Goal: Obtain resource: Obtain resource

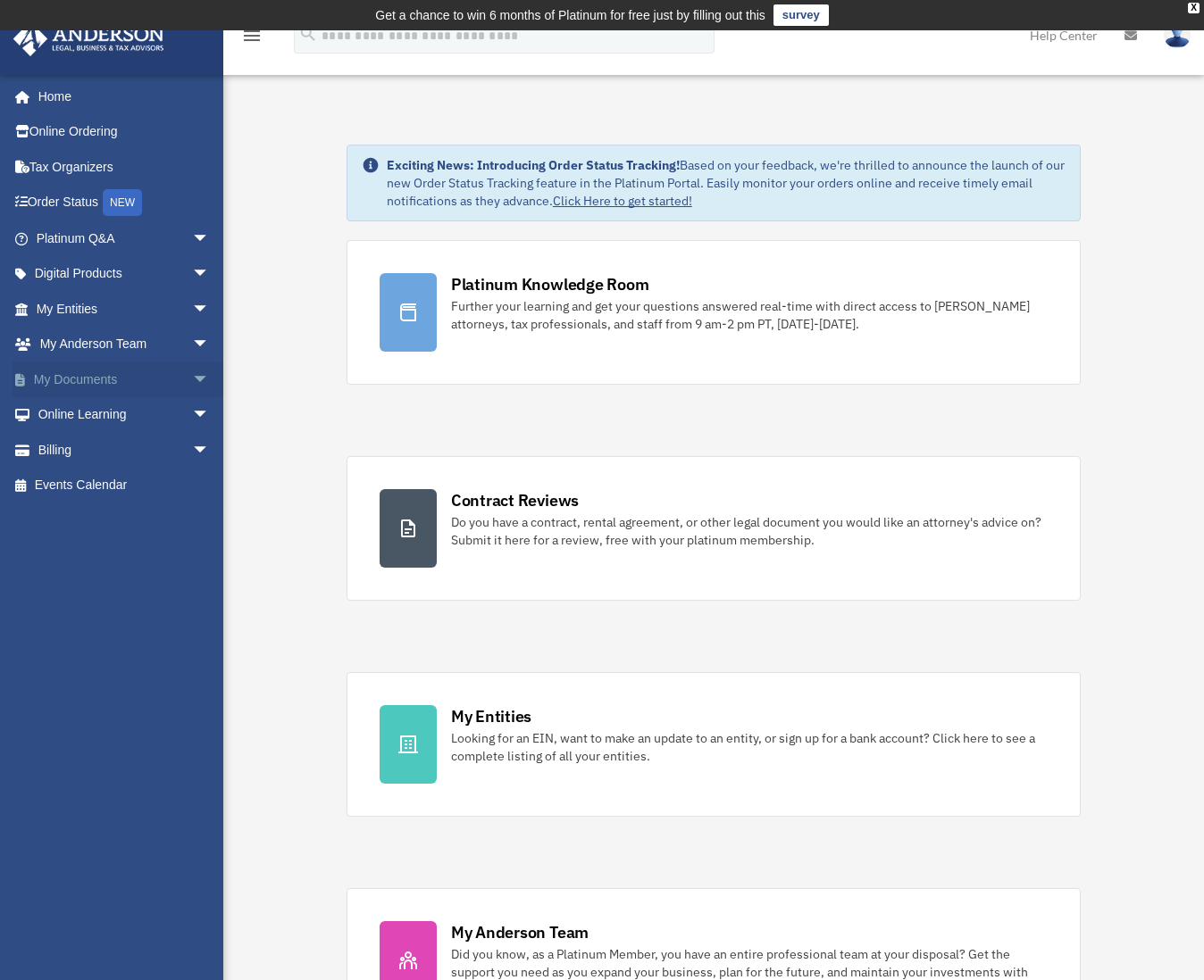
click at [122, 383] on link "My Documents arrow_drop_down" at bounding box center [124, 380] width 224 height 35
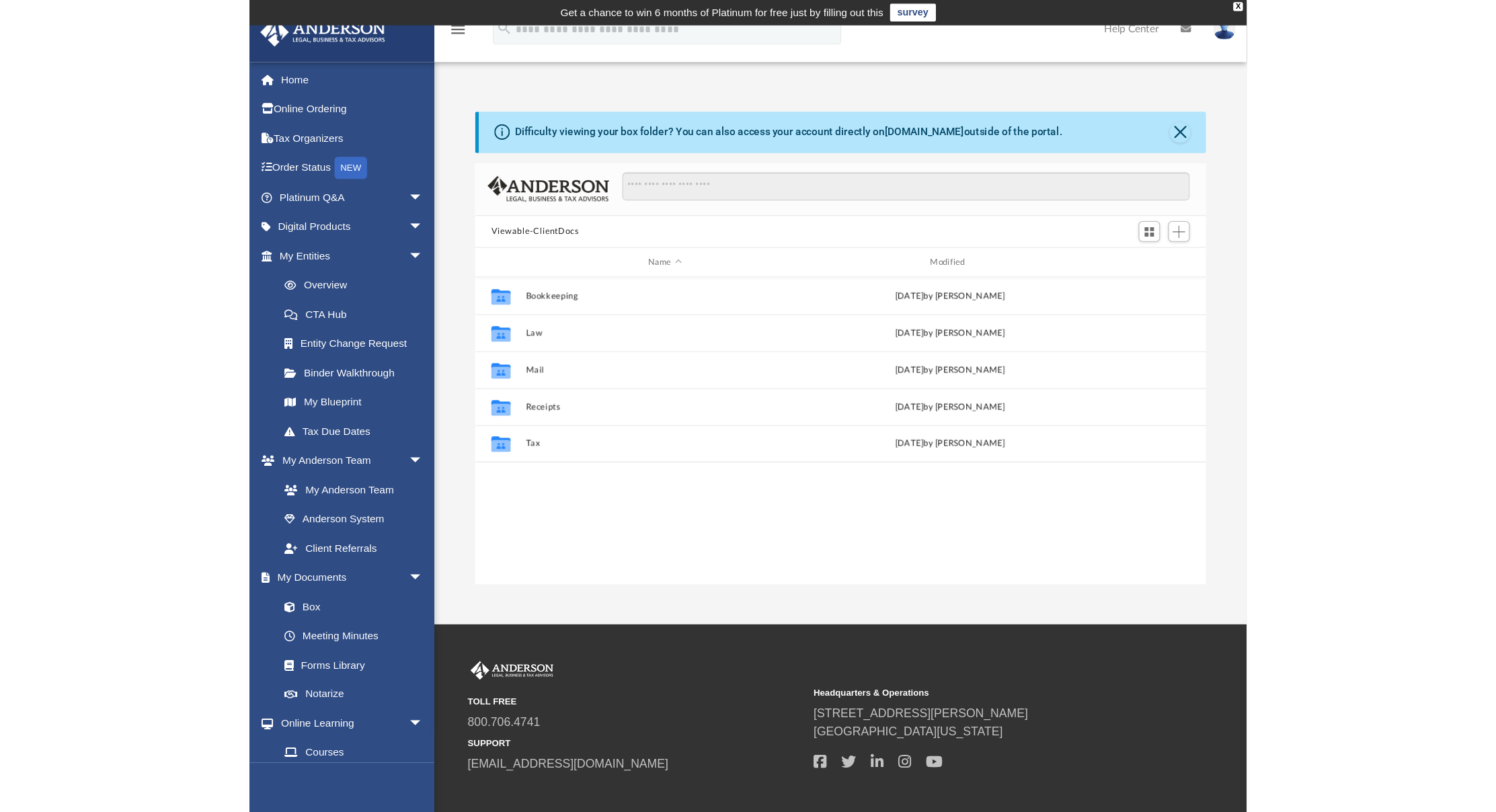
scroll to position [295, 654]
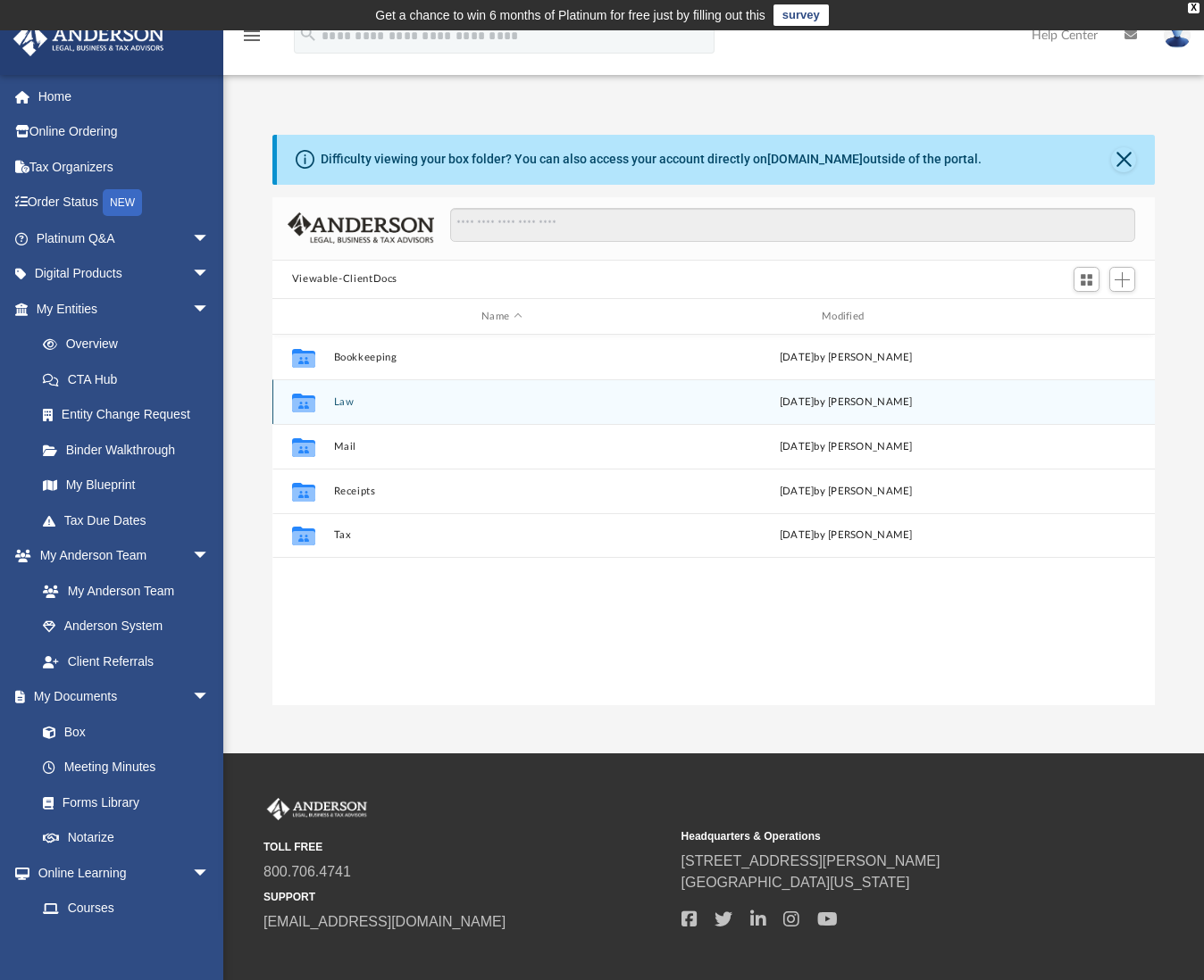
click at [335, 403] on button "Law" at bounding box center [501, 402] width 336 height 12
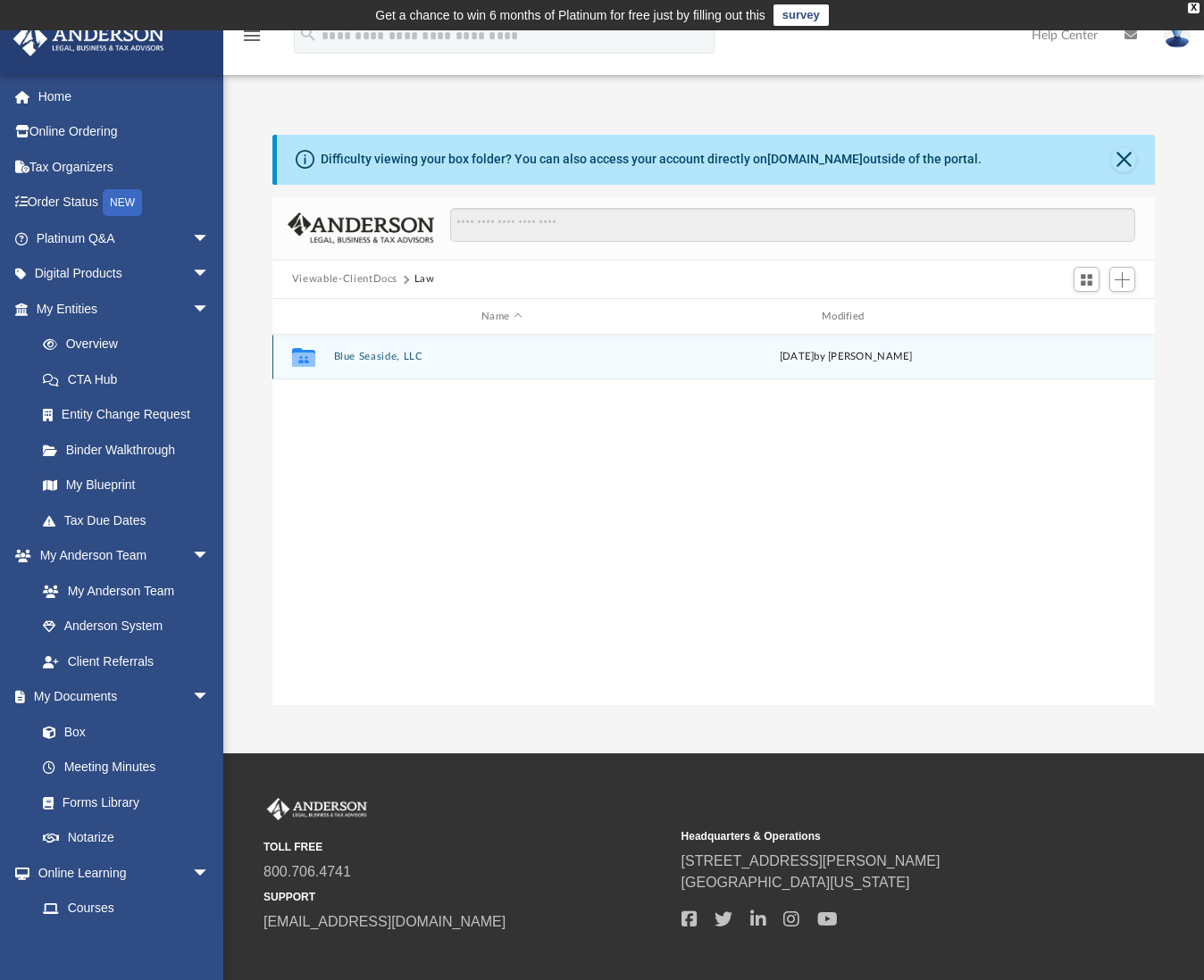
click at [401, 363] on button "Blue Seaside, LLC" at bounding box center [501, 358] width 336 height 12
click at [375, 355] on button "Initial Docs" at bounding box center [501, 358] width 336 height 12
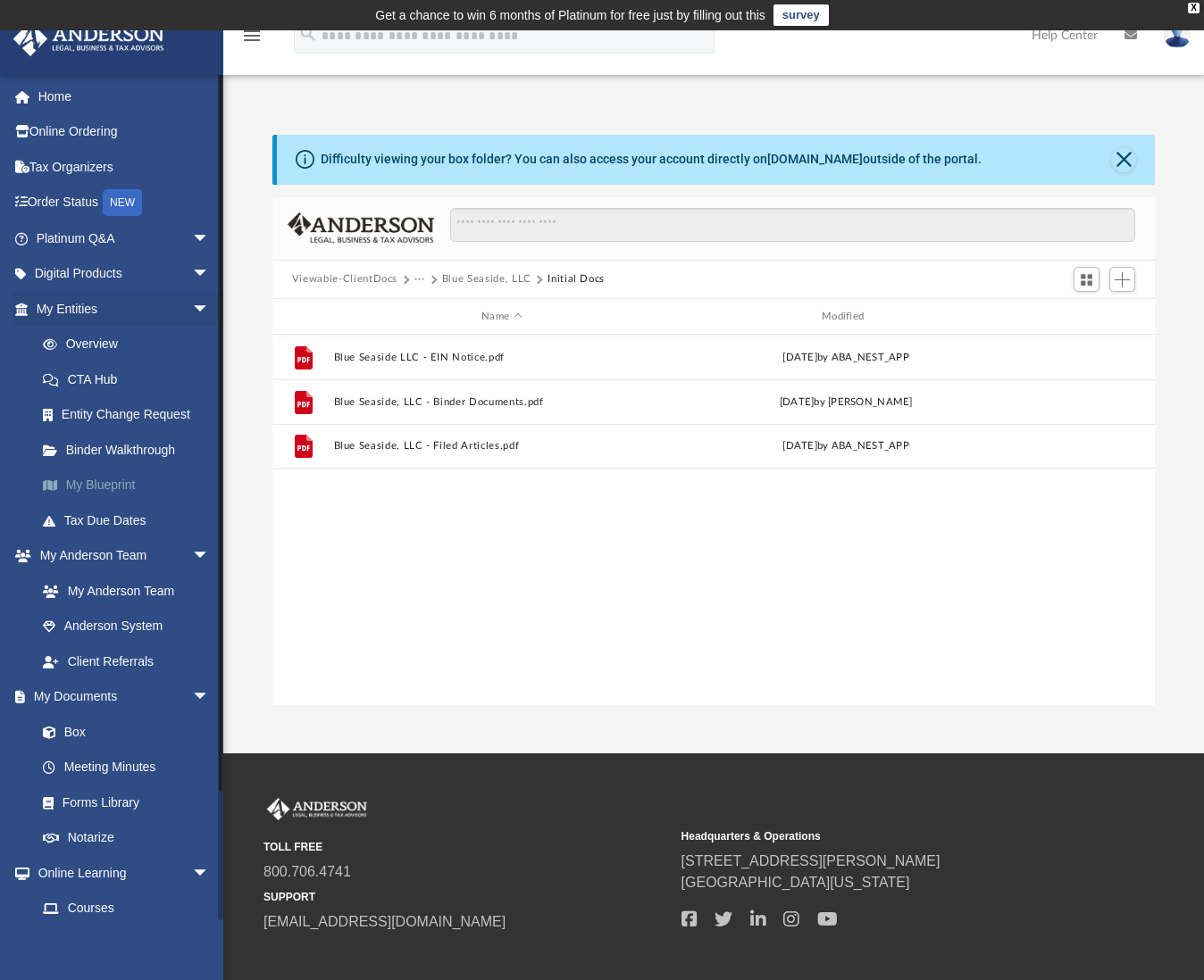
click at [106, 475] on link "My Blueprint" at bounding box center [130, 485] width 212 height 35
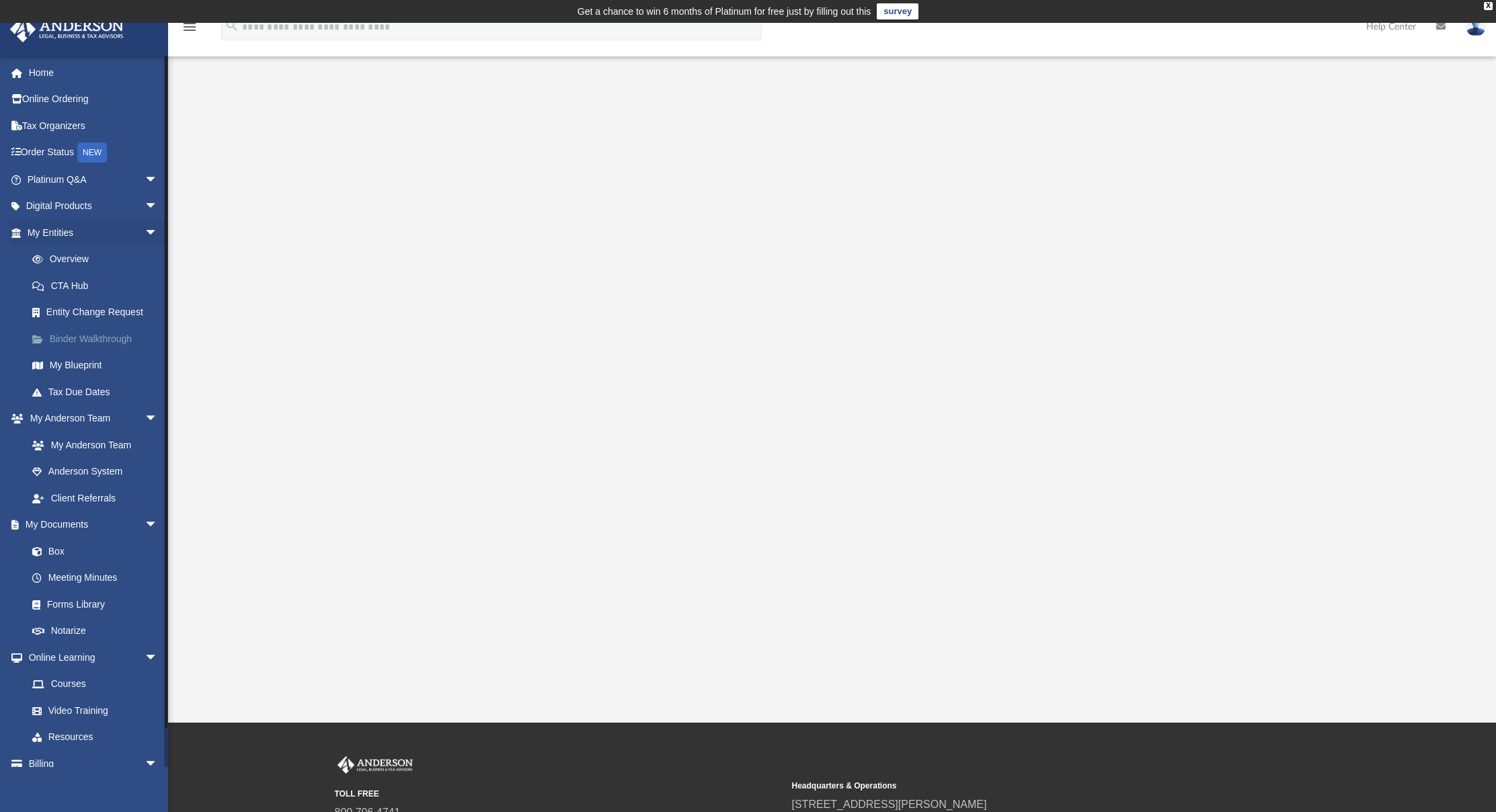
click at [98, 338] on link "Binder Walkthrough" at bounding box center [98, 338] width 160 height 27
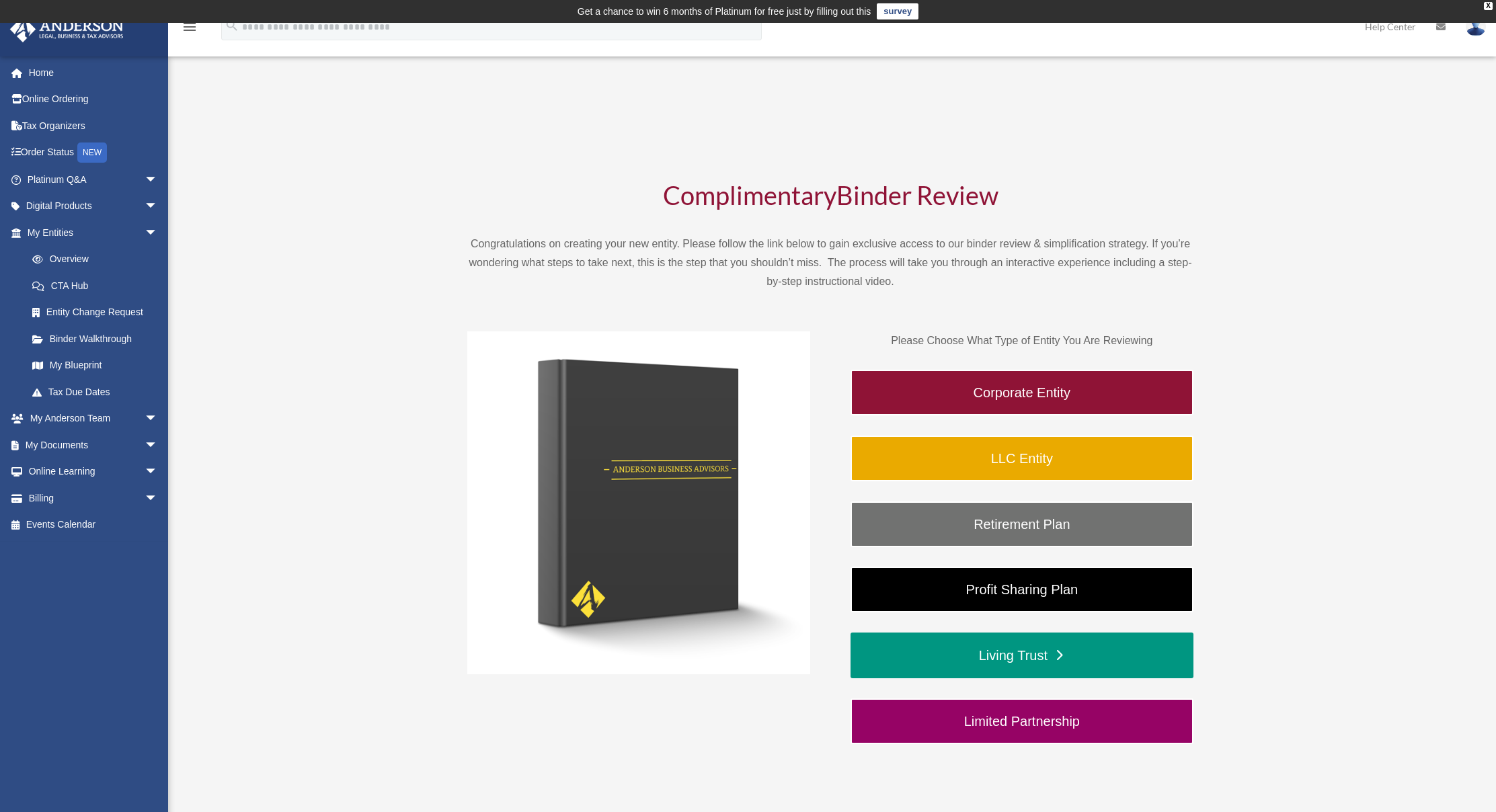
click at [1048, 660] on link "Living Trust" at bounding box center [1022, 655] width 343 height 46
click at [145, 412] on span "arrow_drop_down" at bounding box center [158, 419] width 27 height 27
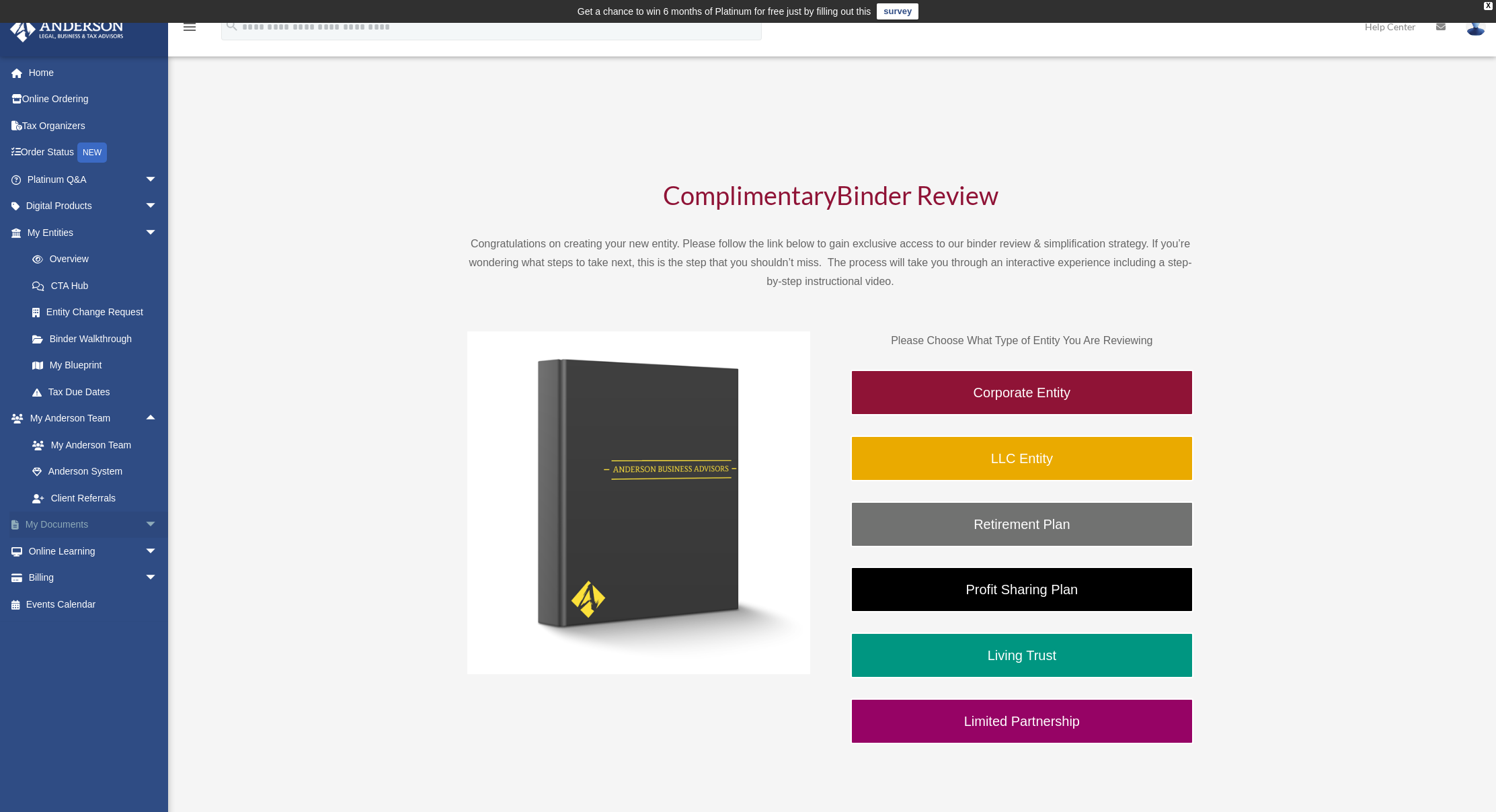
click at [145, 525] on span "arrow_drop_down" at bounding box center [158, 525] width 27 height 27
click at [88, 592] on link "Forms Library" at bounding box center [98, 604] width 160 height 27
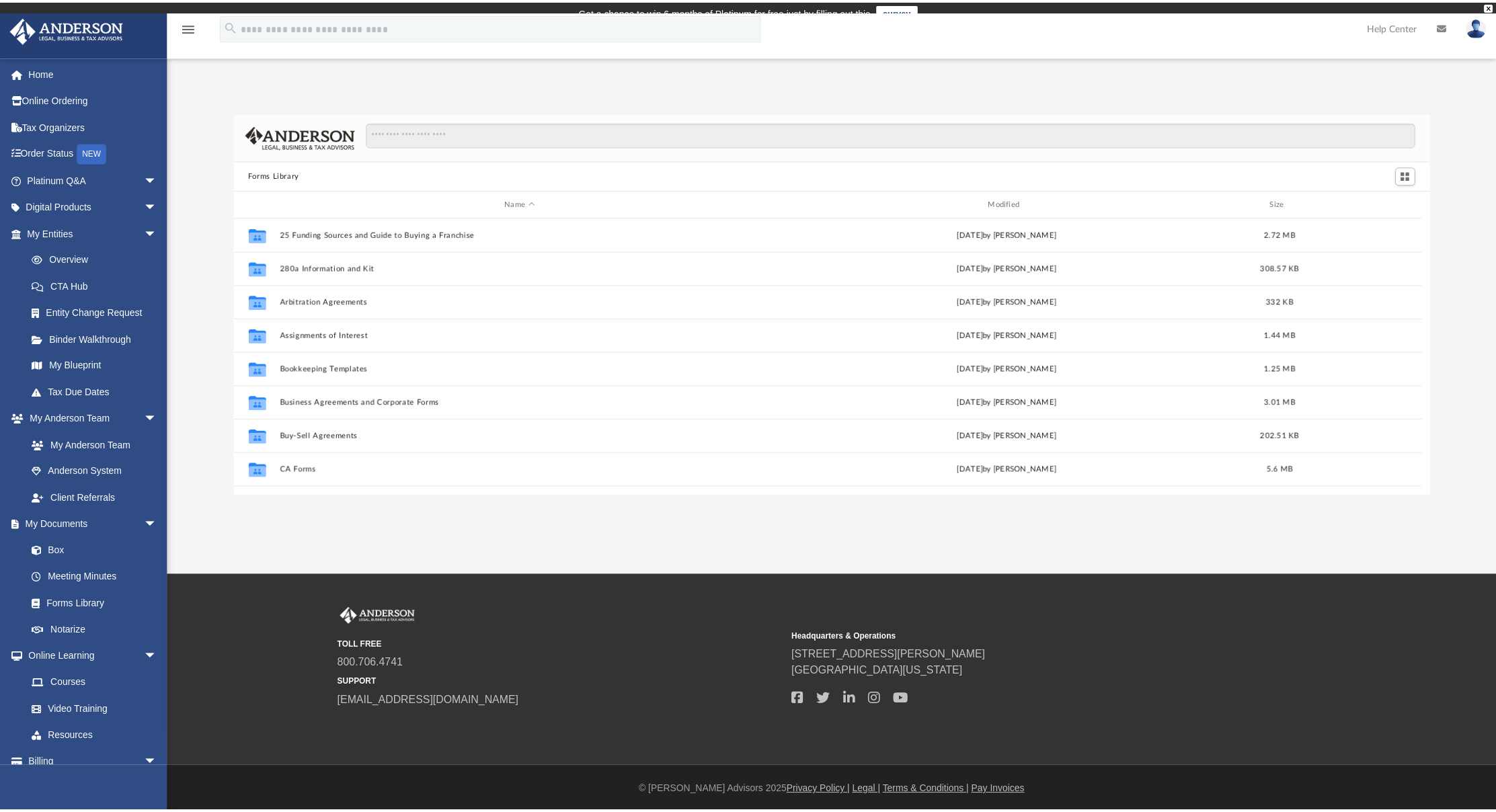
scroll to position [295, 1185]
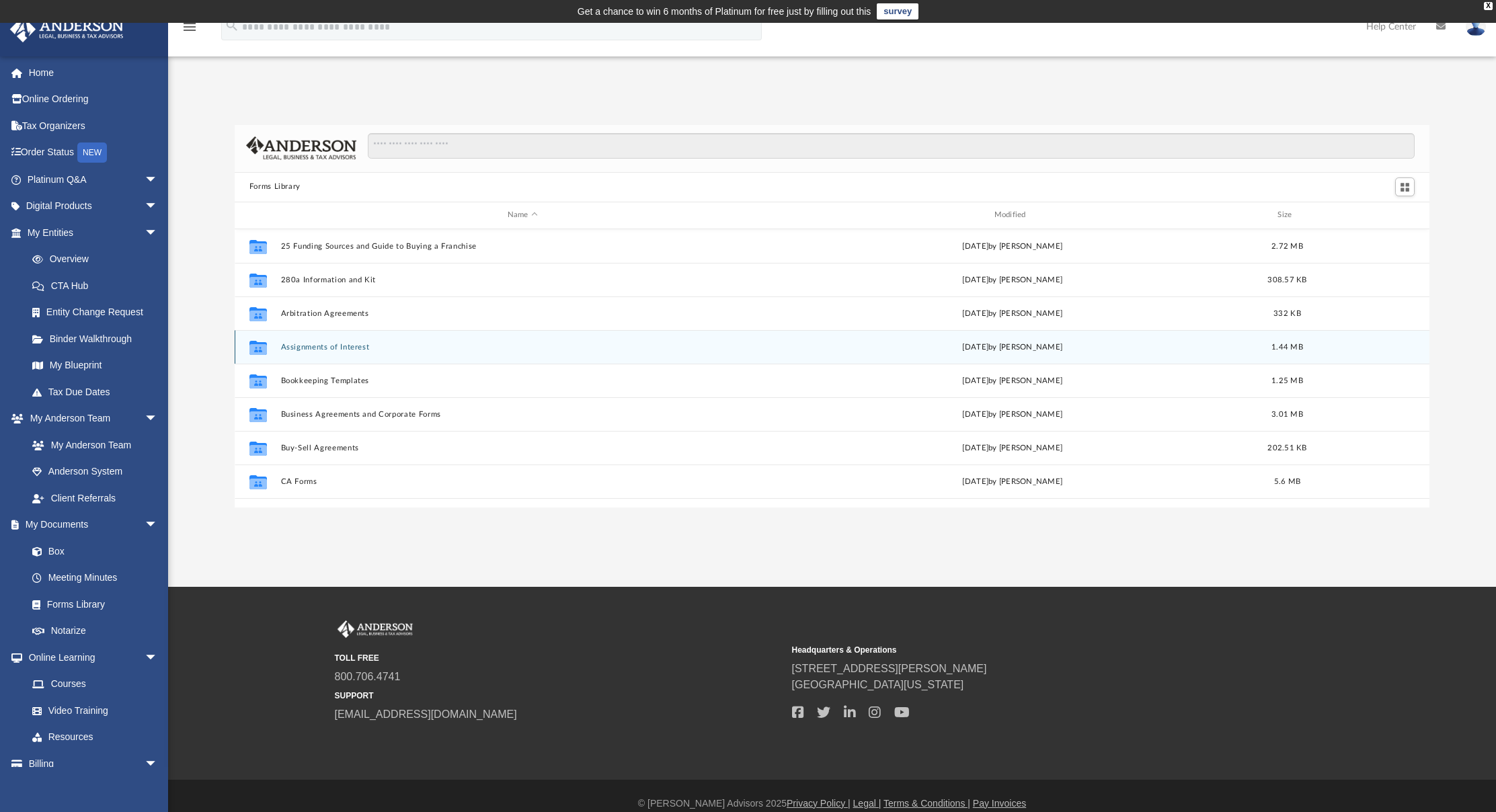
click at [255, 344] on icon "grid" at bounding box center [258, 349] width 18 height 10
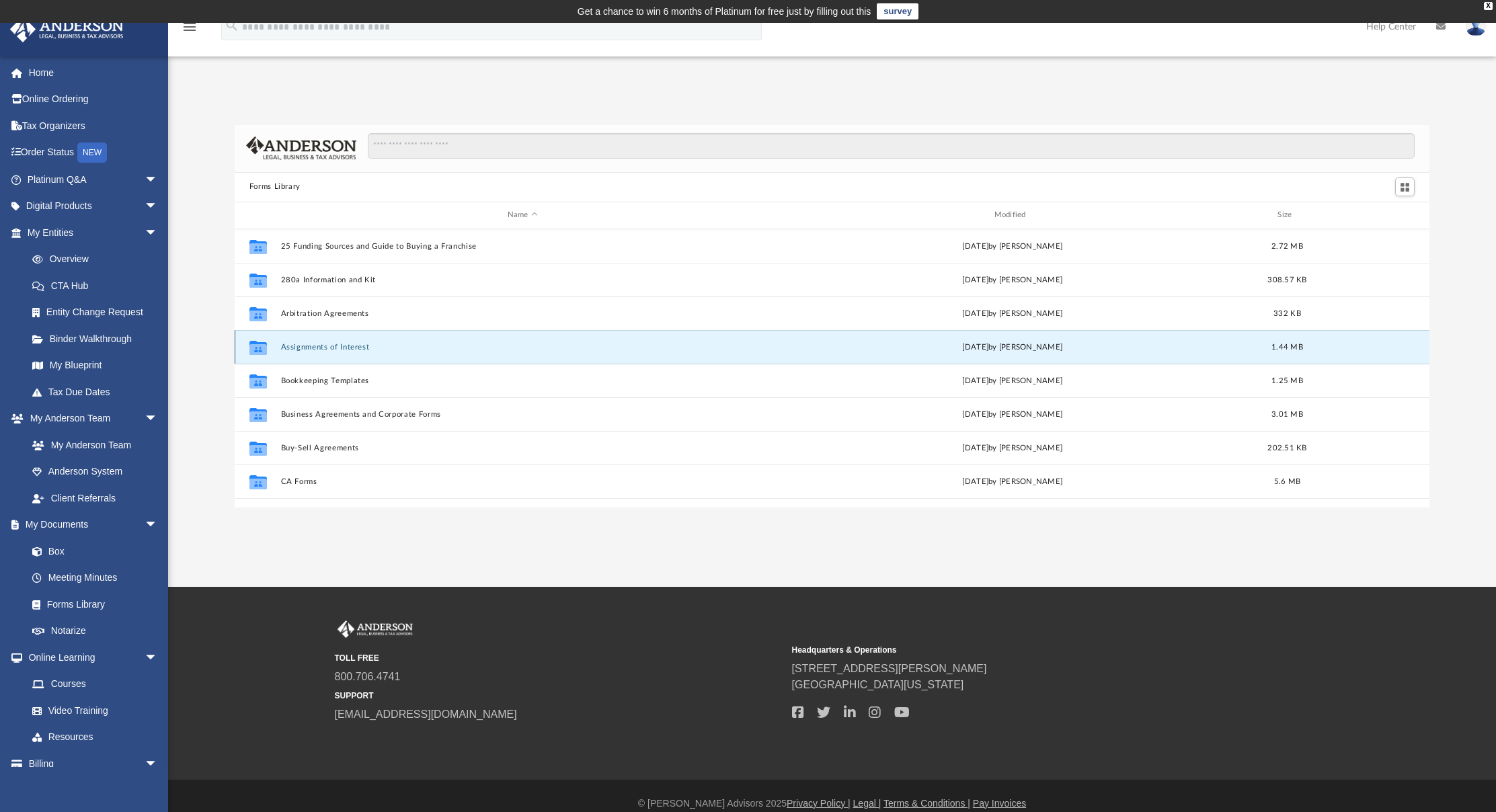
click at [293, 347] on button "Assignments of Interest" at bounding box center [523, 347] width 484 height 9
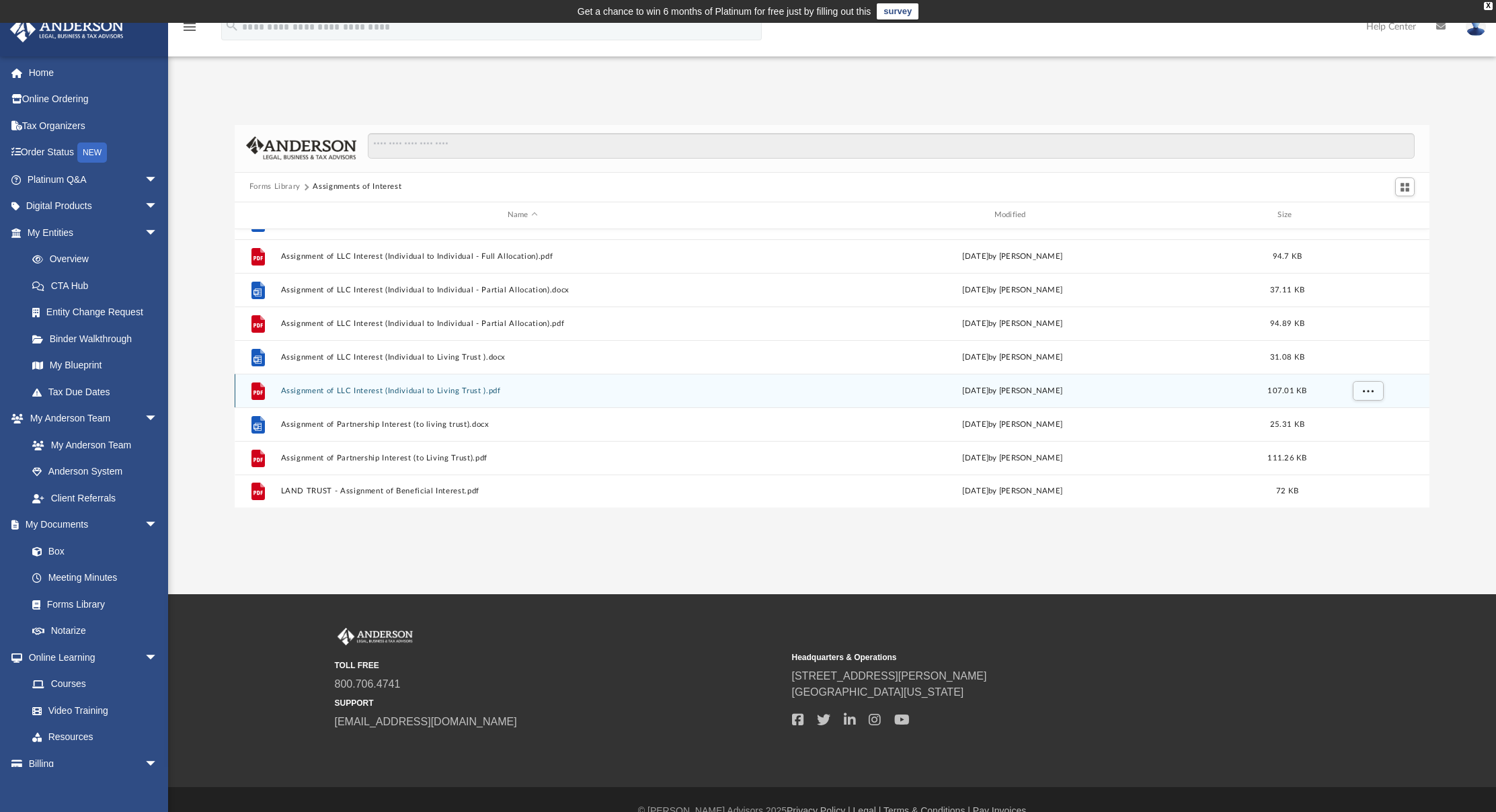
scroll to position [23, 0]
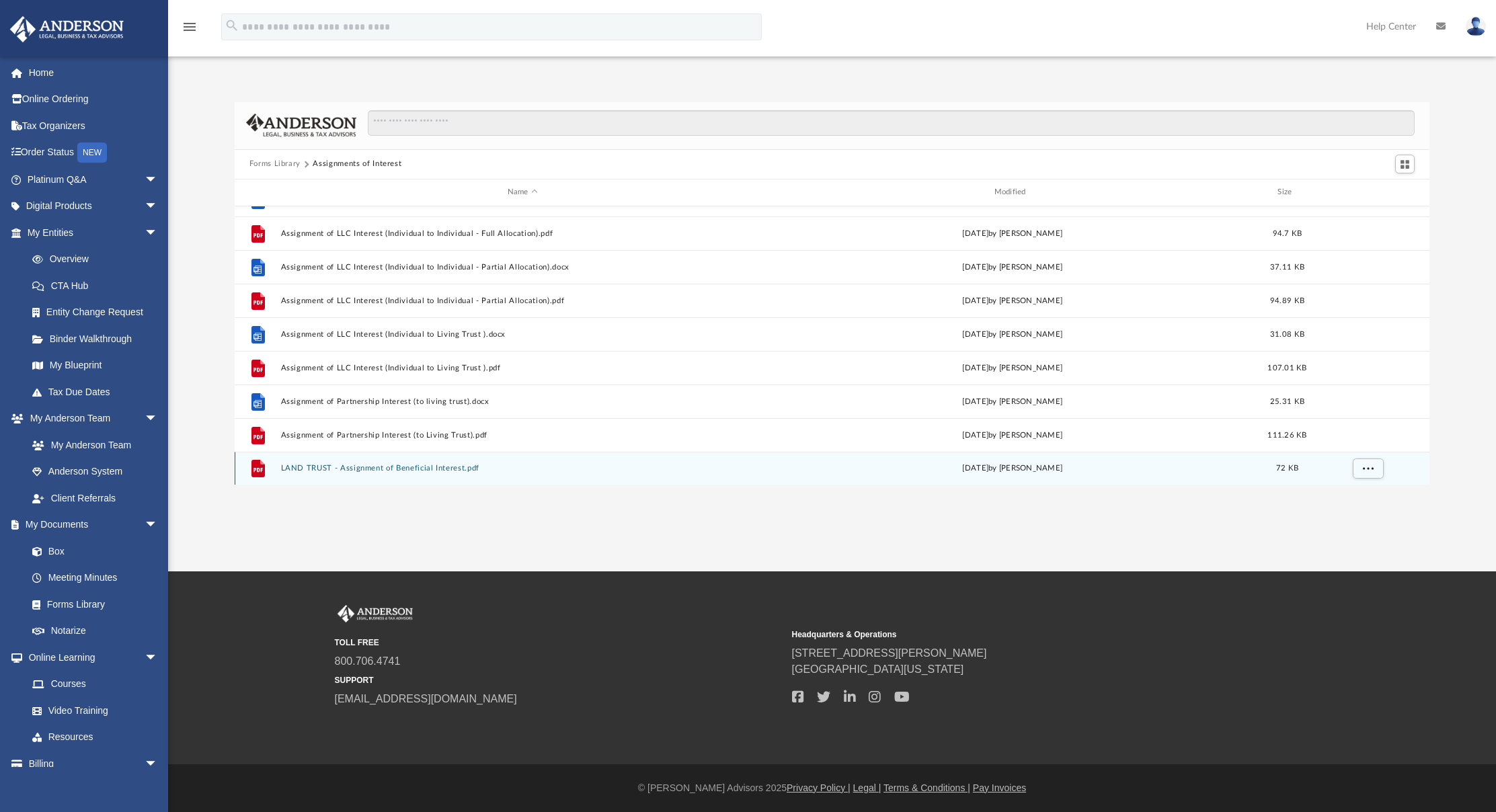
click at [431, 468] on button "LAND TRUST - Assignment of Beneficial Interest.pdf" at bounding box center [523, 468] width 484 height 9
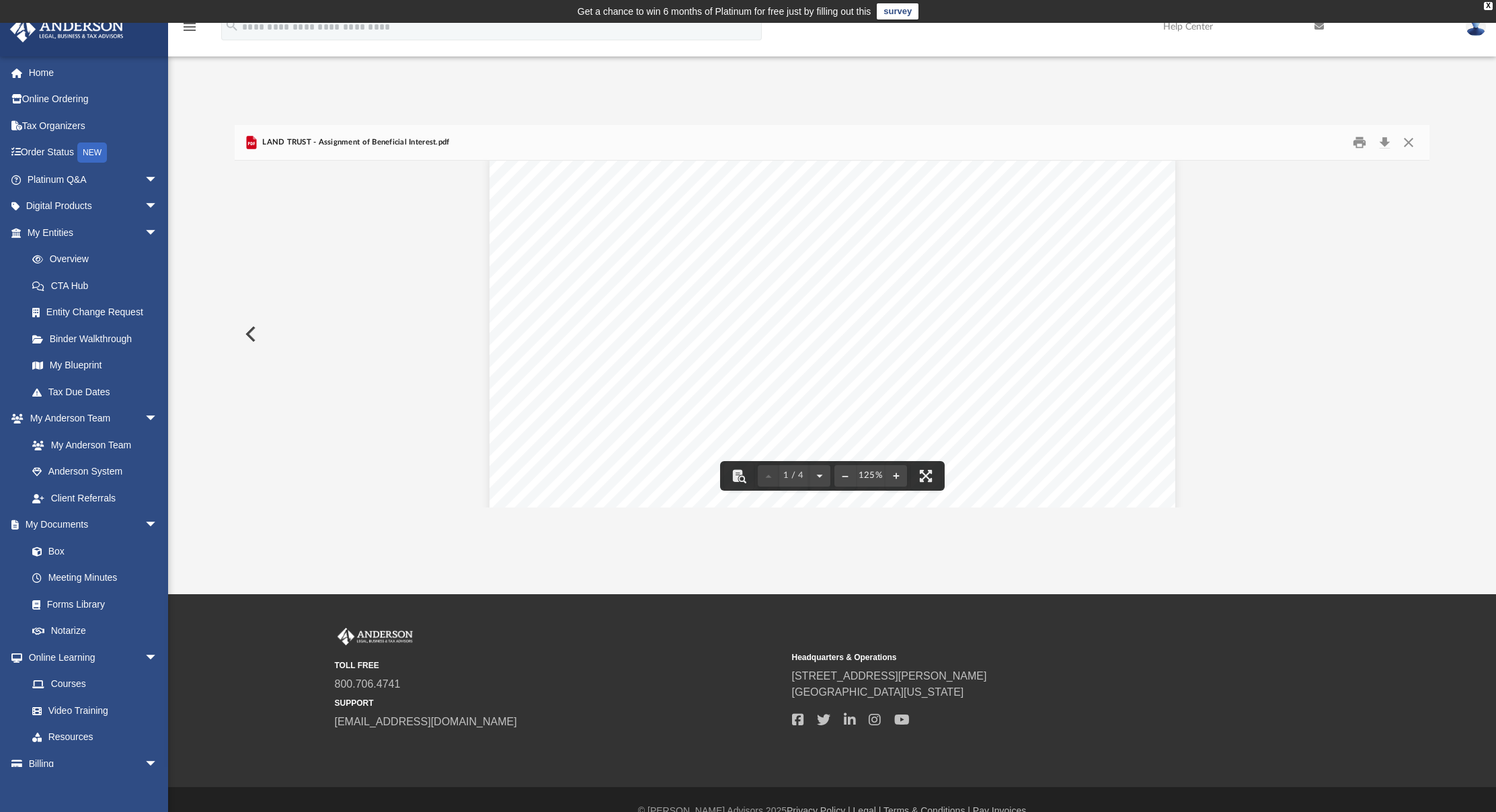
scroll to position [0, 0]
click at [244, 334] on button "Preview" at bounding box center [249, 334] width 30 height 38
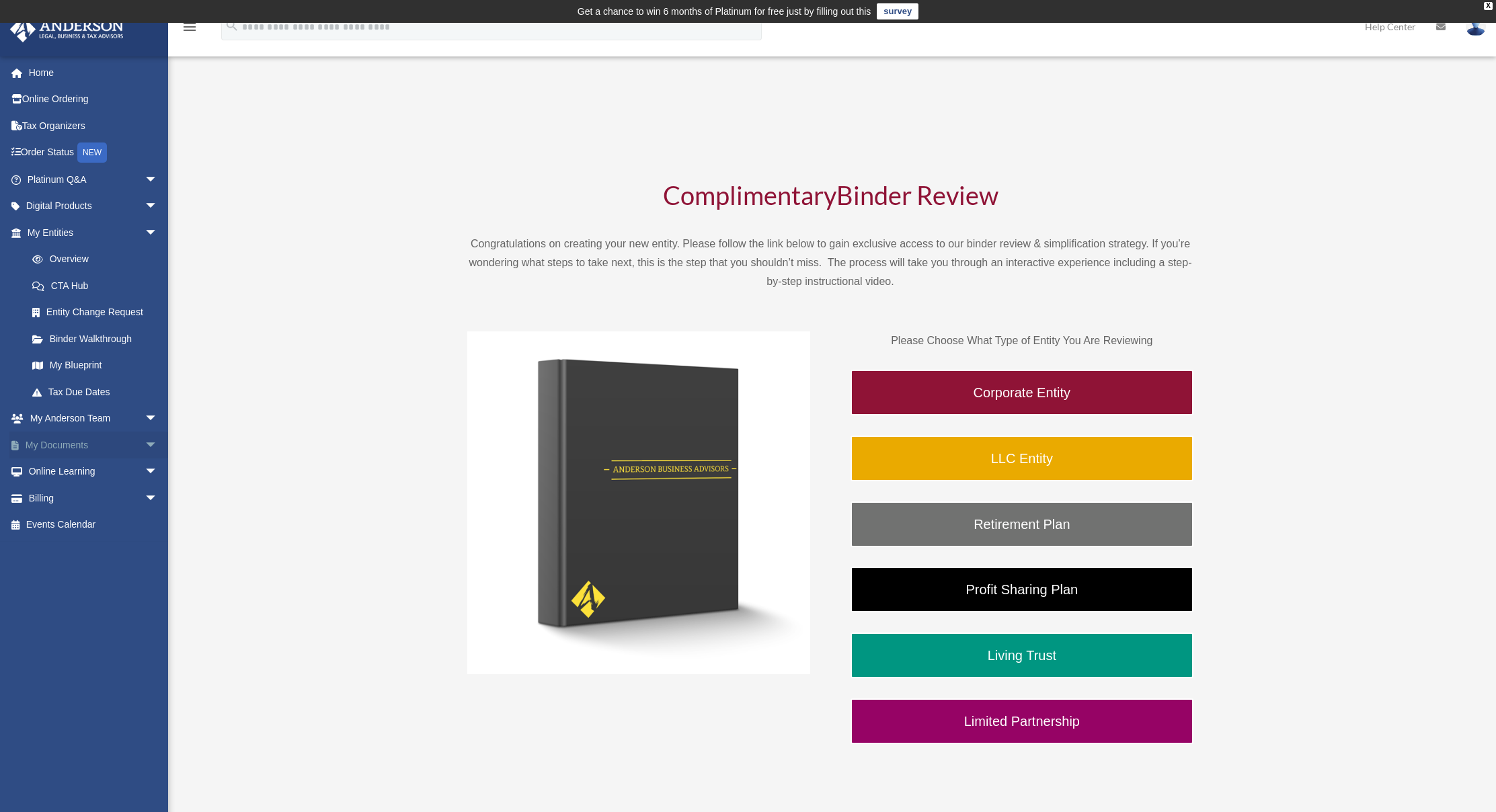
click at [73, 437] on link "My Documents arrow_drop_down" at bounding box center [94, 445] width 169 height 27
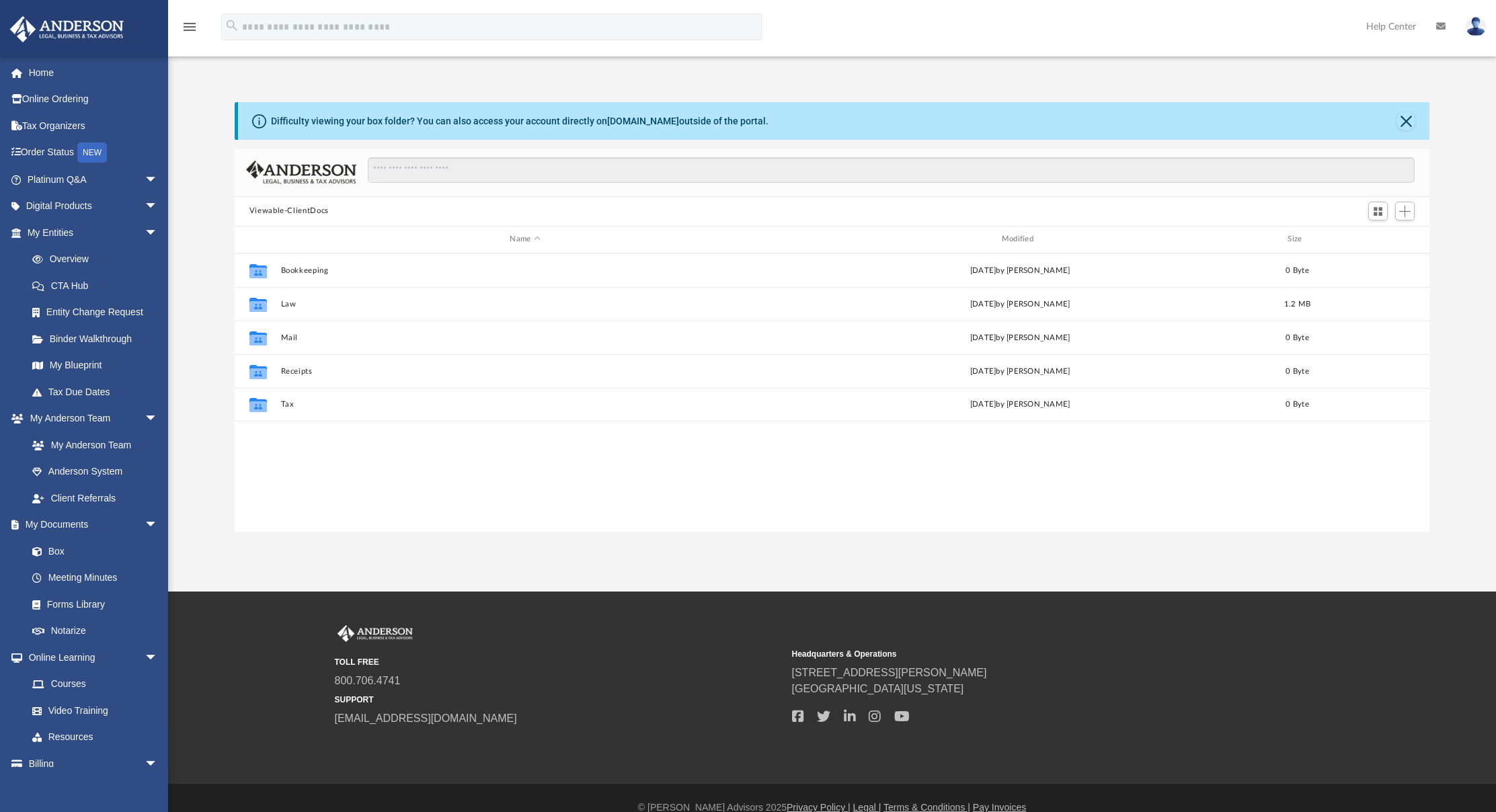
scroll to position [10, 10]
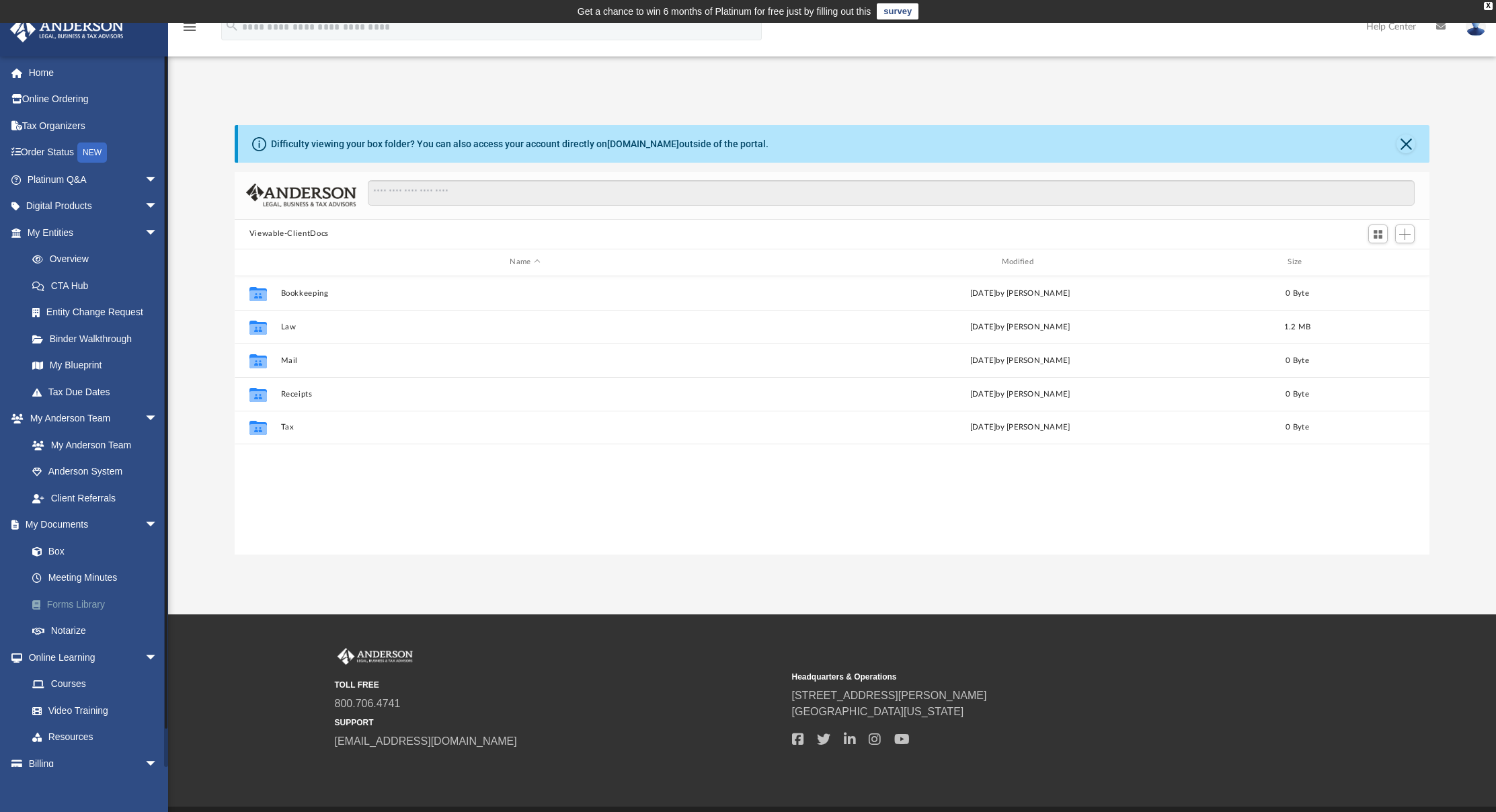
click at [72, 599] on link "Forms Library" at bounding box center [98, 604] width 160 height 27
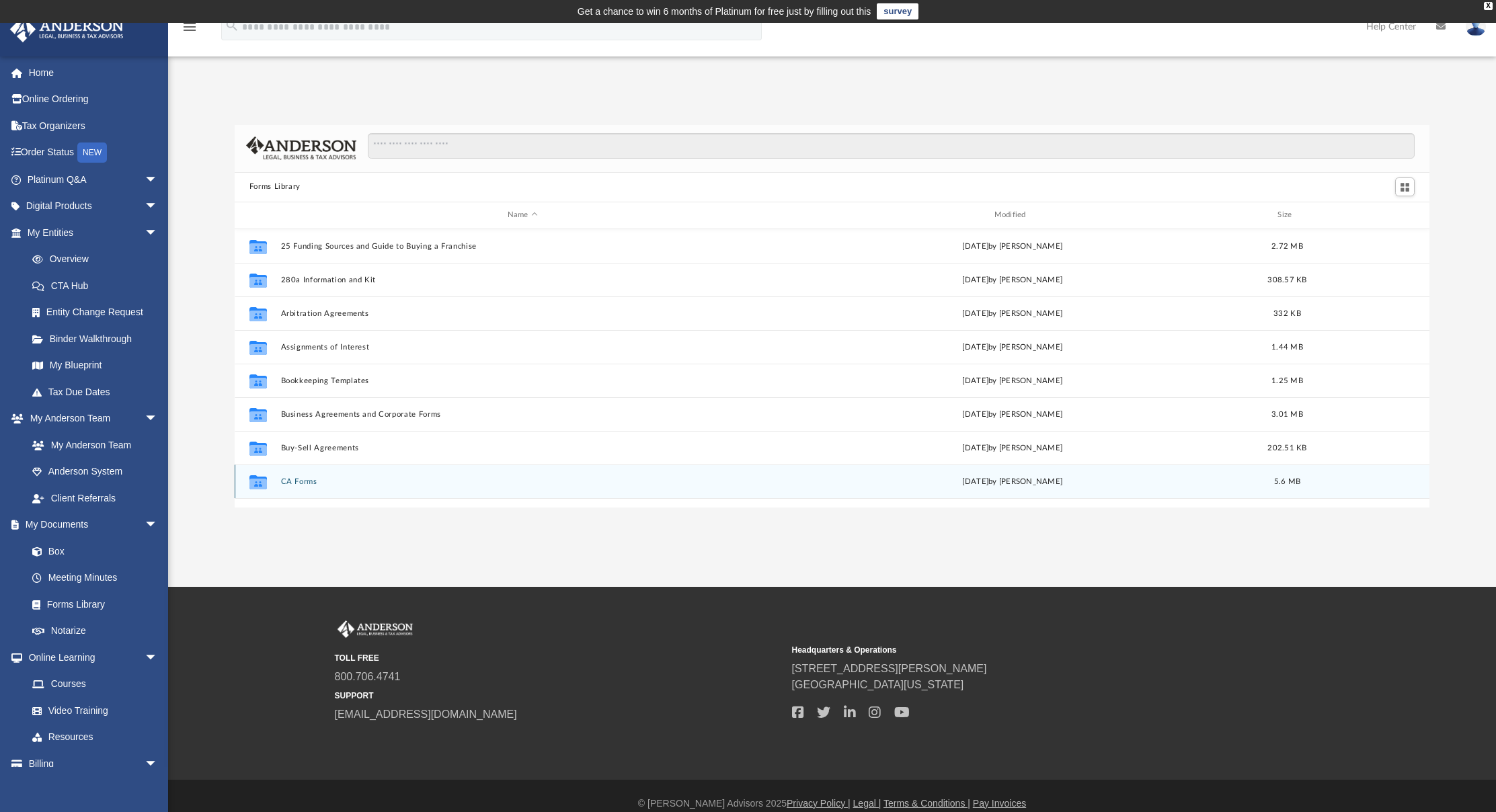
scroll to position [10, 10]
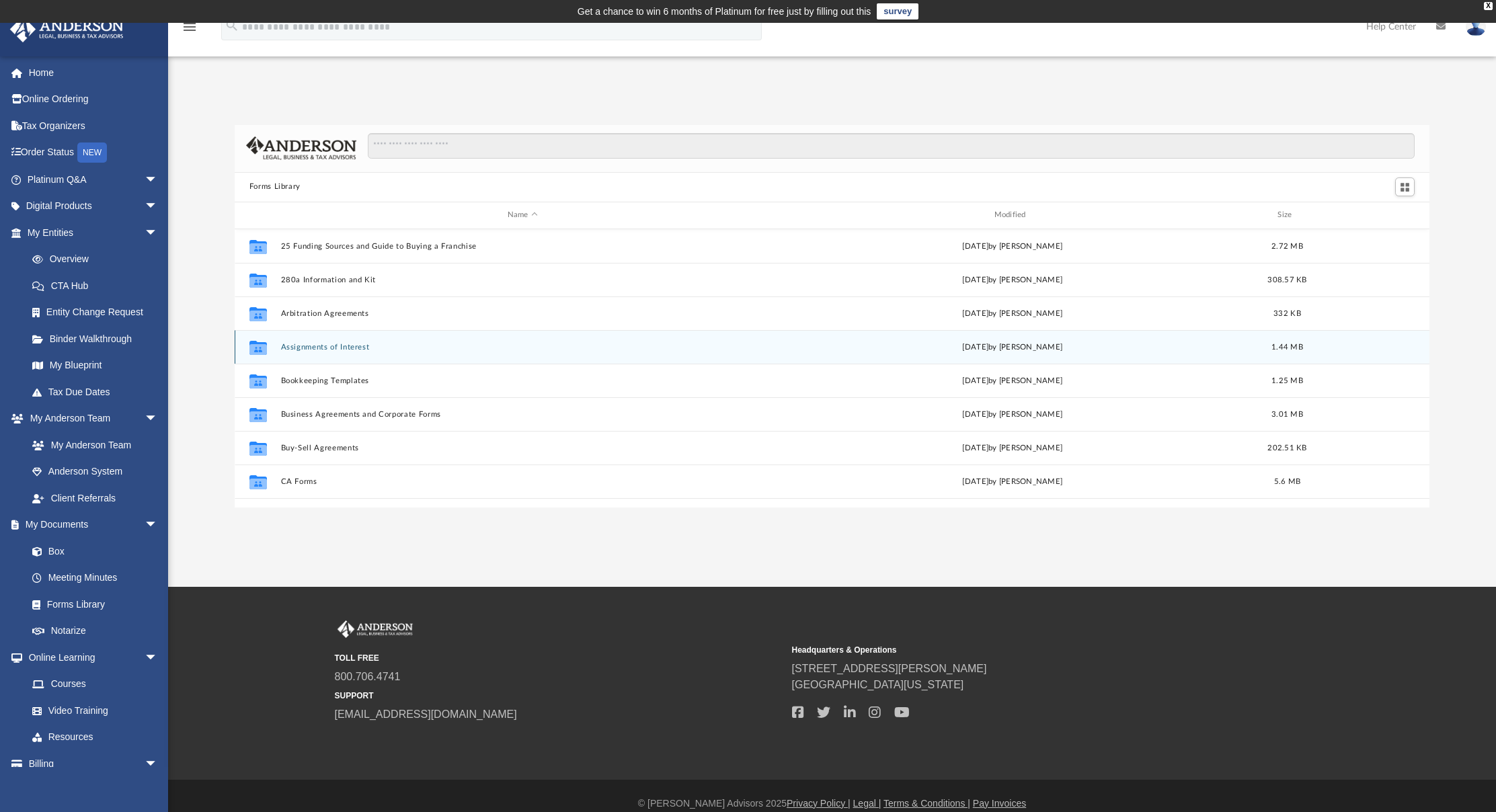
click at [379, 354] on div "Collaborated Folder Assignments of Interest [DATE] by [PERSON_NAME] 1.44 MB" at bounding box center [832, 347] width 1195 height 33
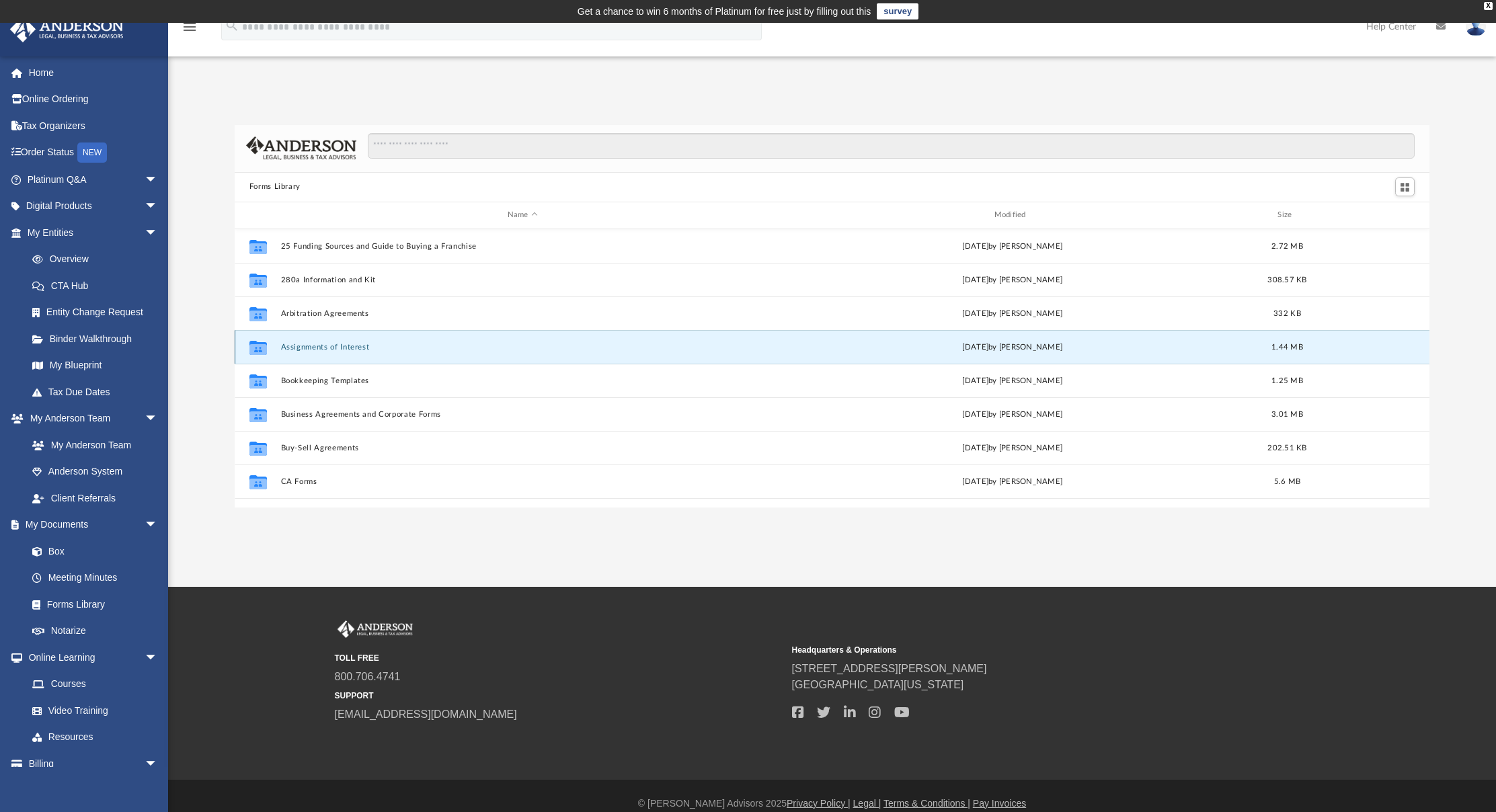
click at [350, 344] on button "Assignments of Interest" at bounding box center [523, 347] width 484 height 9
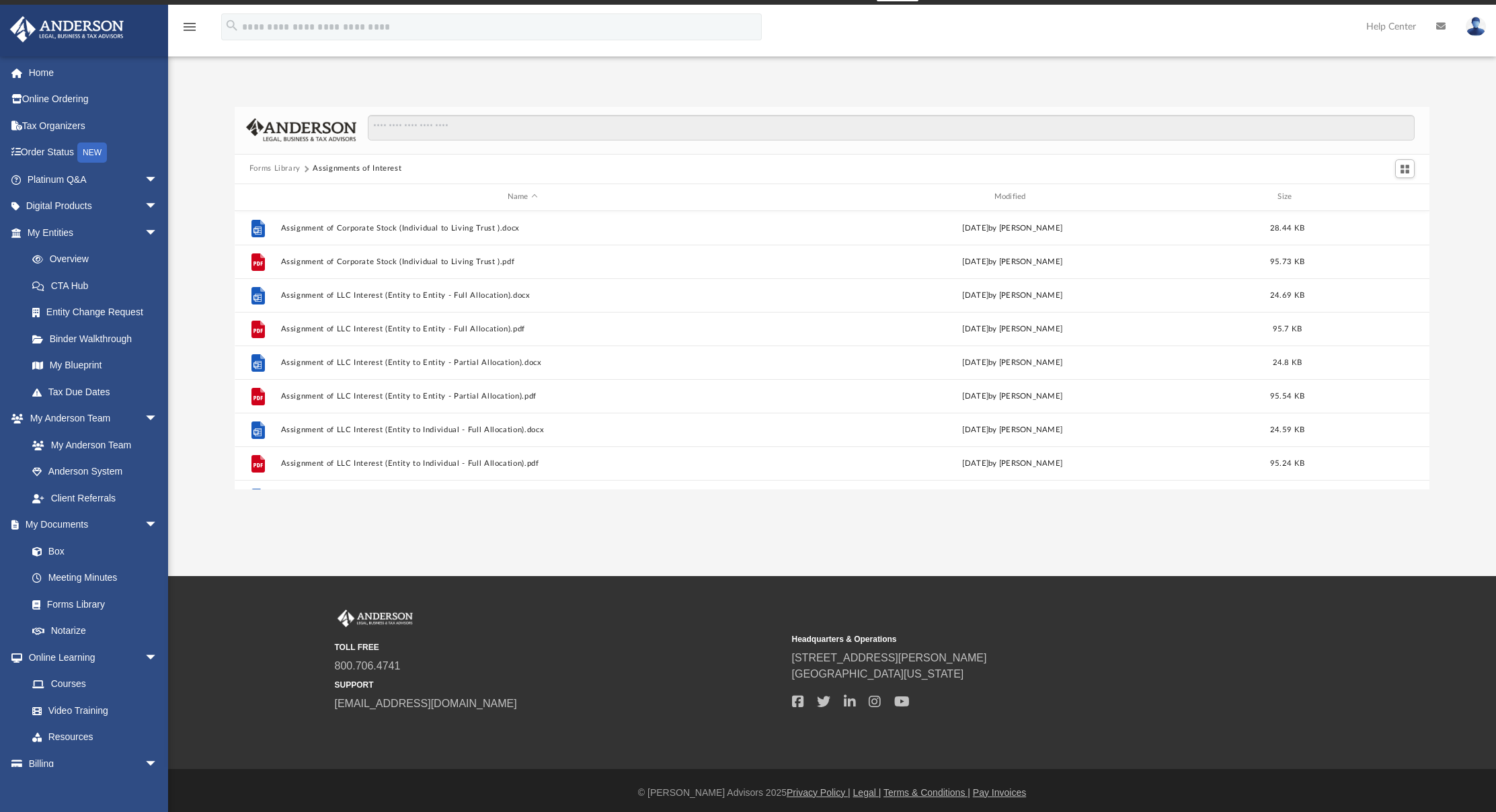
scroll to position [0, 0]
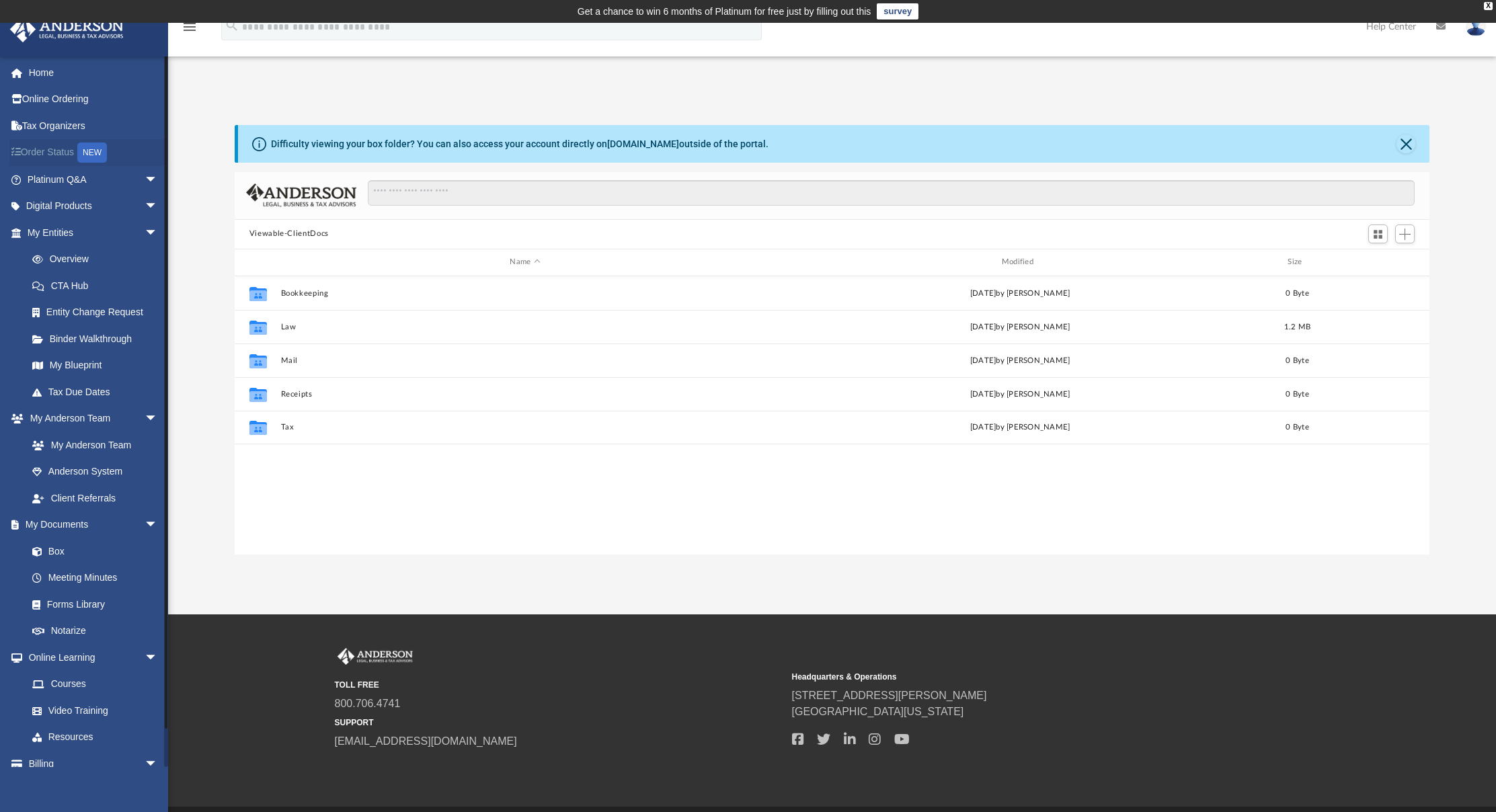
scroll to position [10, 10]
click at [91, 601] on link "Forms Library" at bounding box center [98, 604] width 160 height 27
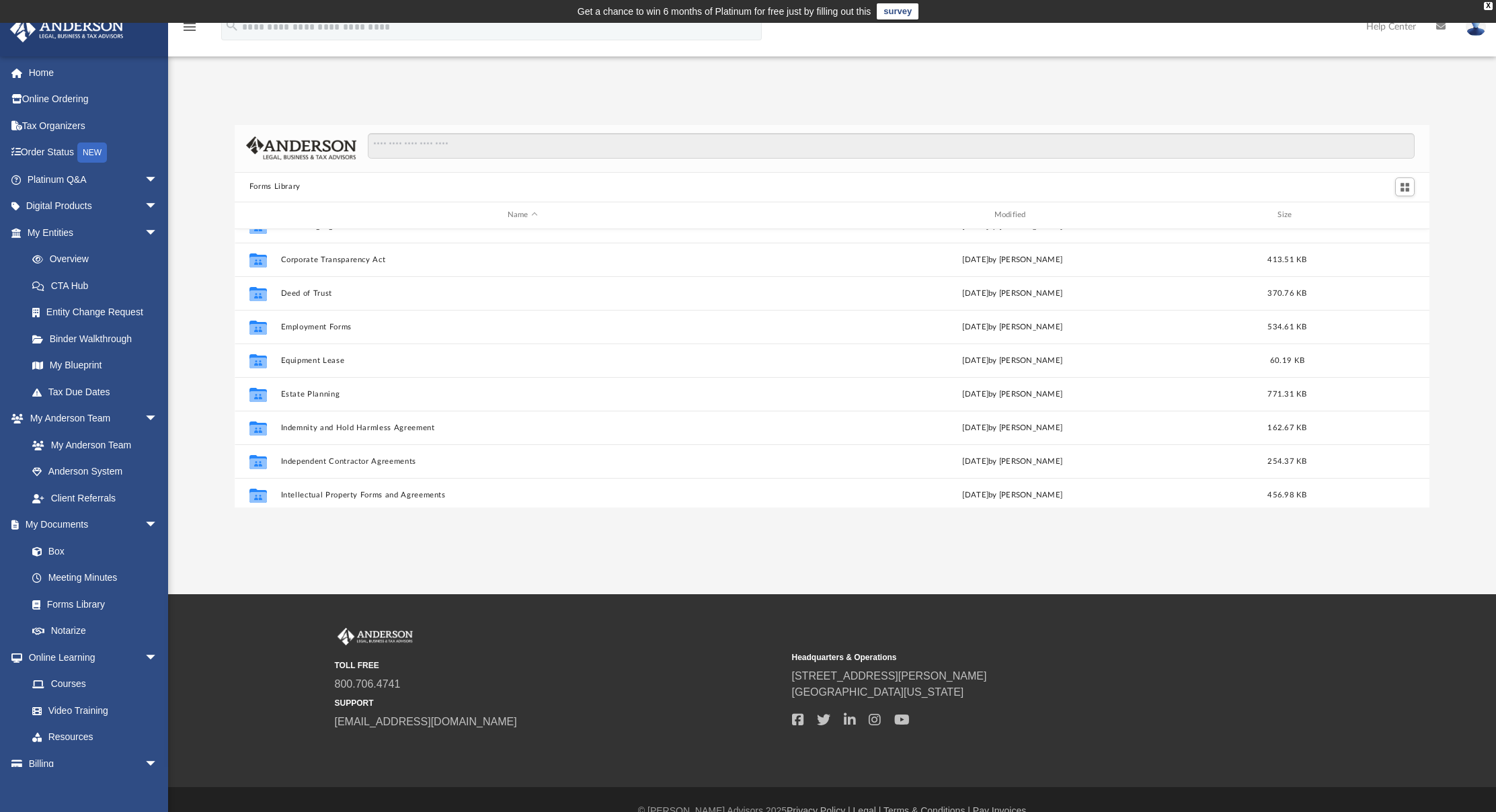
scroll to position [322, 0]
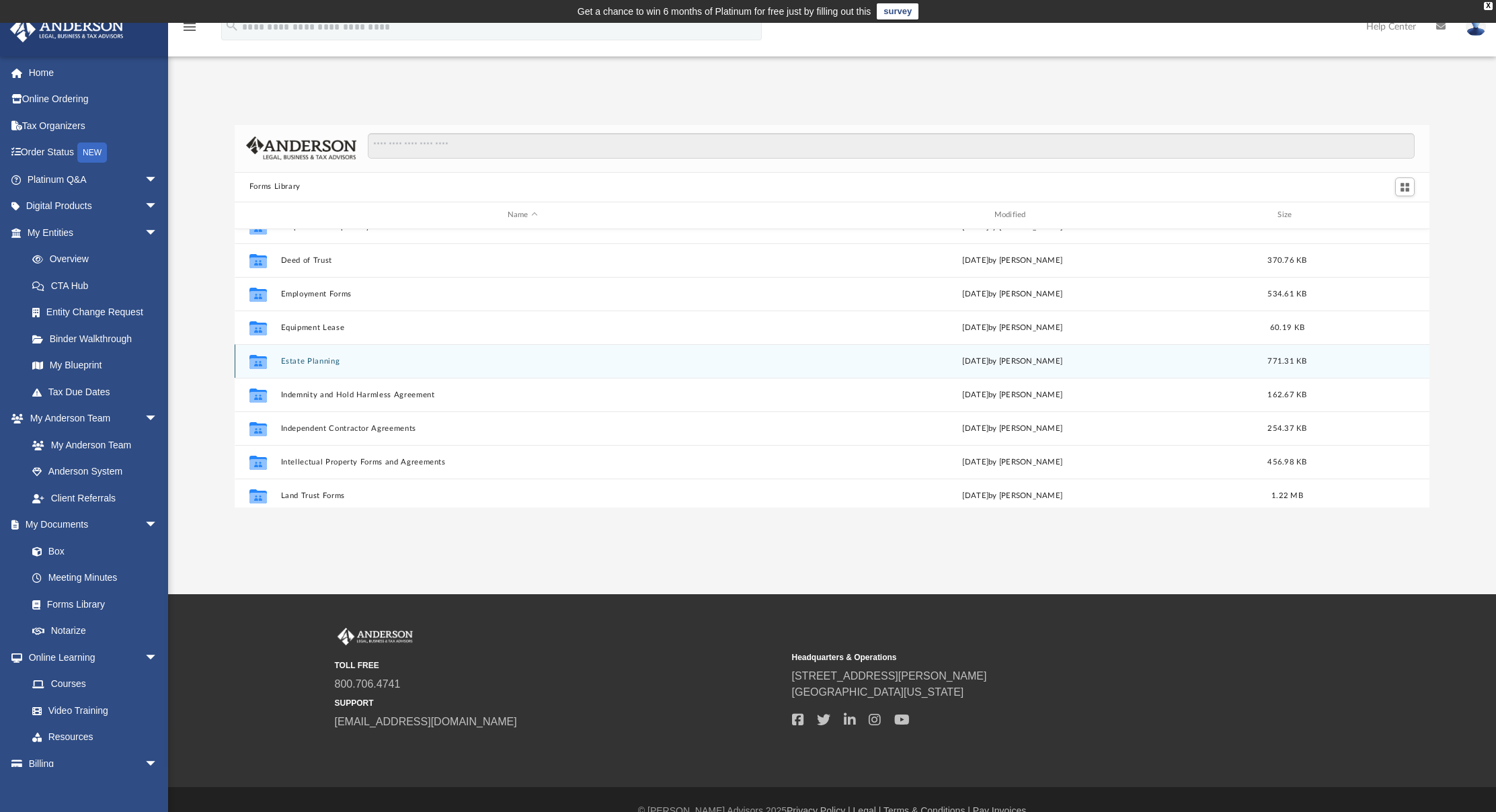
click at [258, 363] on icon "grid" at bounding box center [258, 363] width 18 height 10
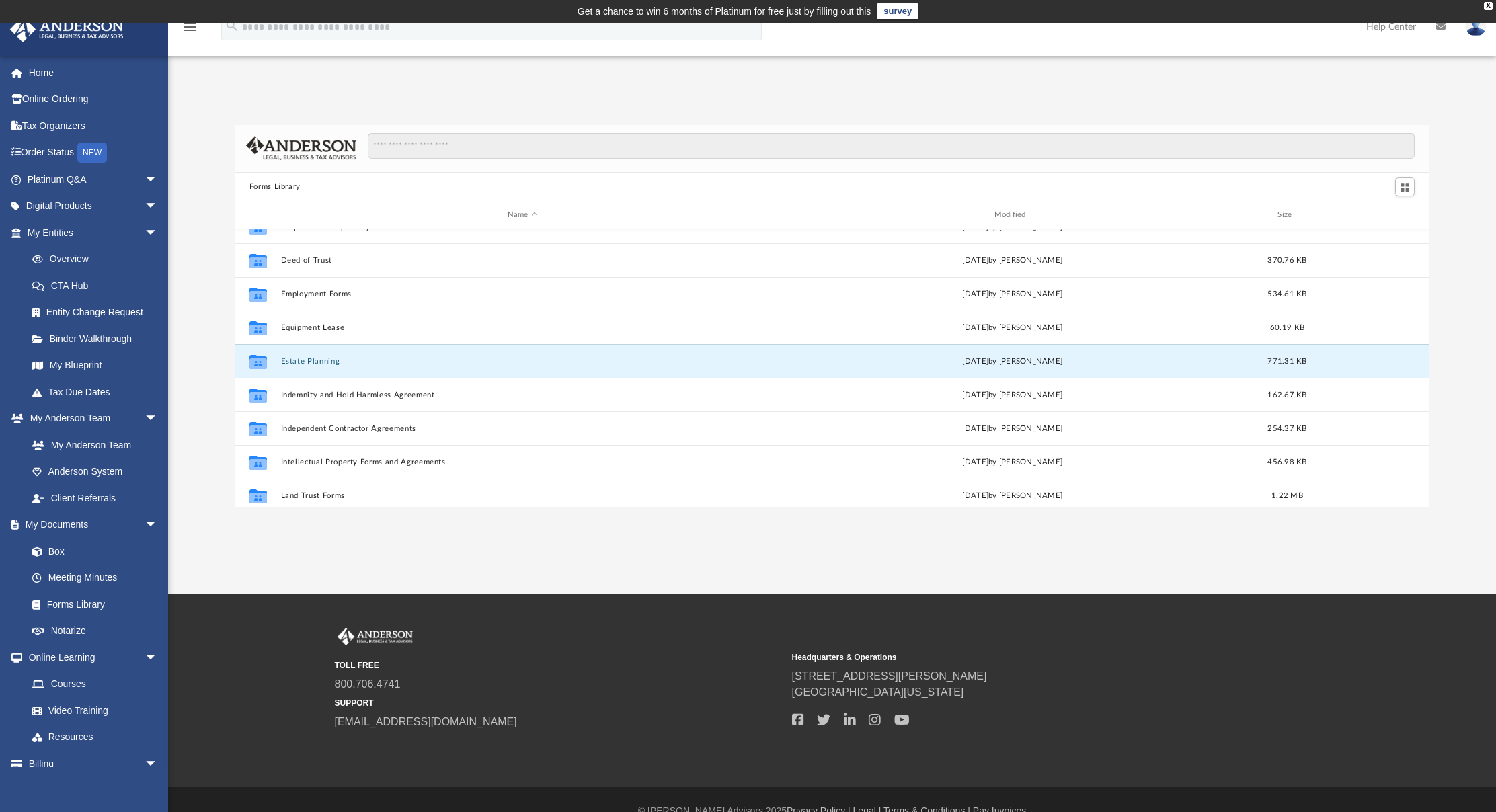
click at [268, 365] on icon "Collaborated Folder" at bounding box center [258, 361] width 22 height 22
click at [331, 358] on button "Estate Planning" at bounding box center [523, 361] width 484 height 9
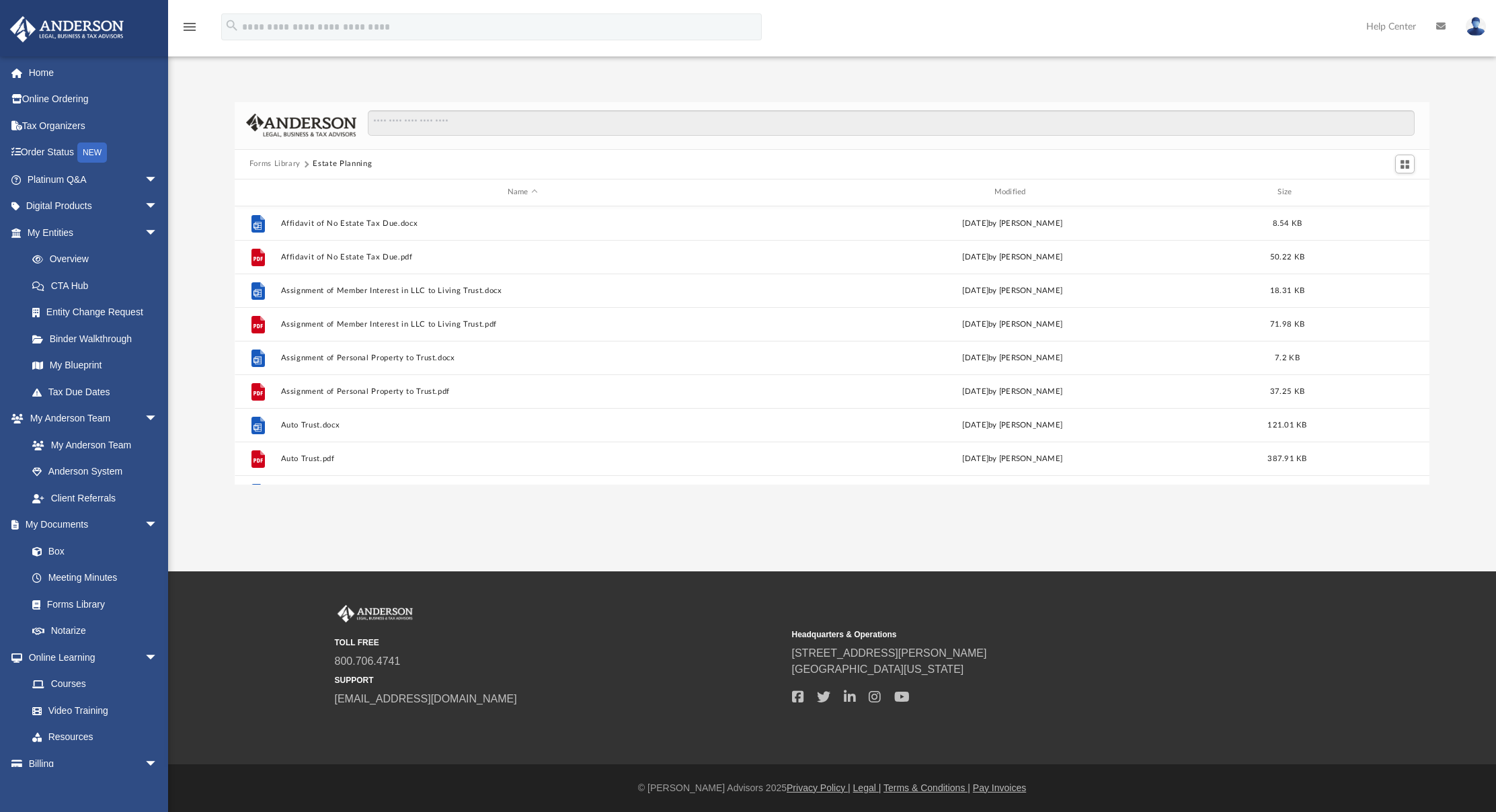
scroll to position [0, 0]
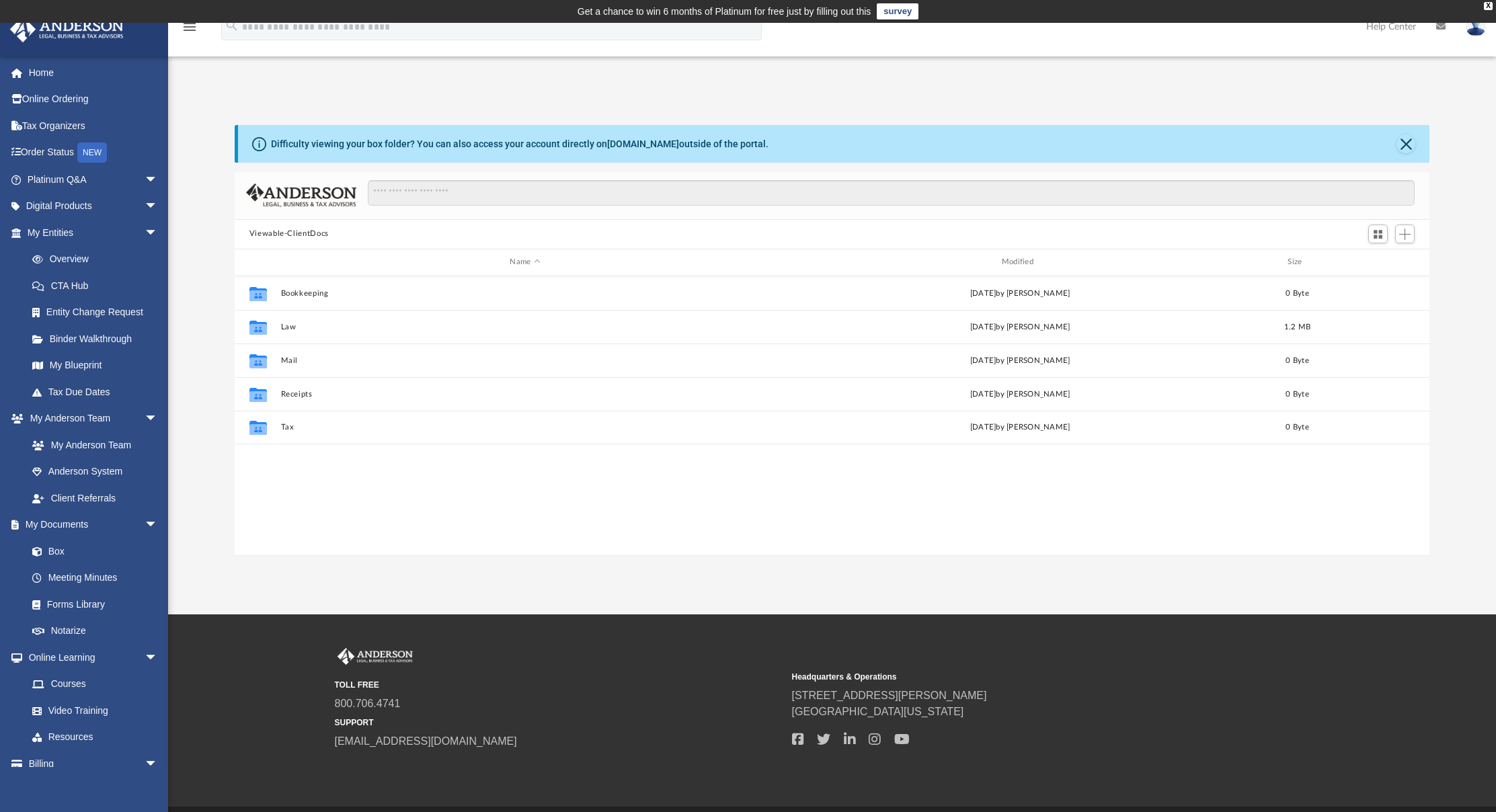
scroll to position [295, 1185]
click at [82, 592] on link "Forms Library" at bounding box center [98, 604] width 160 height 27
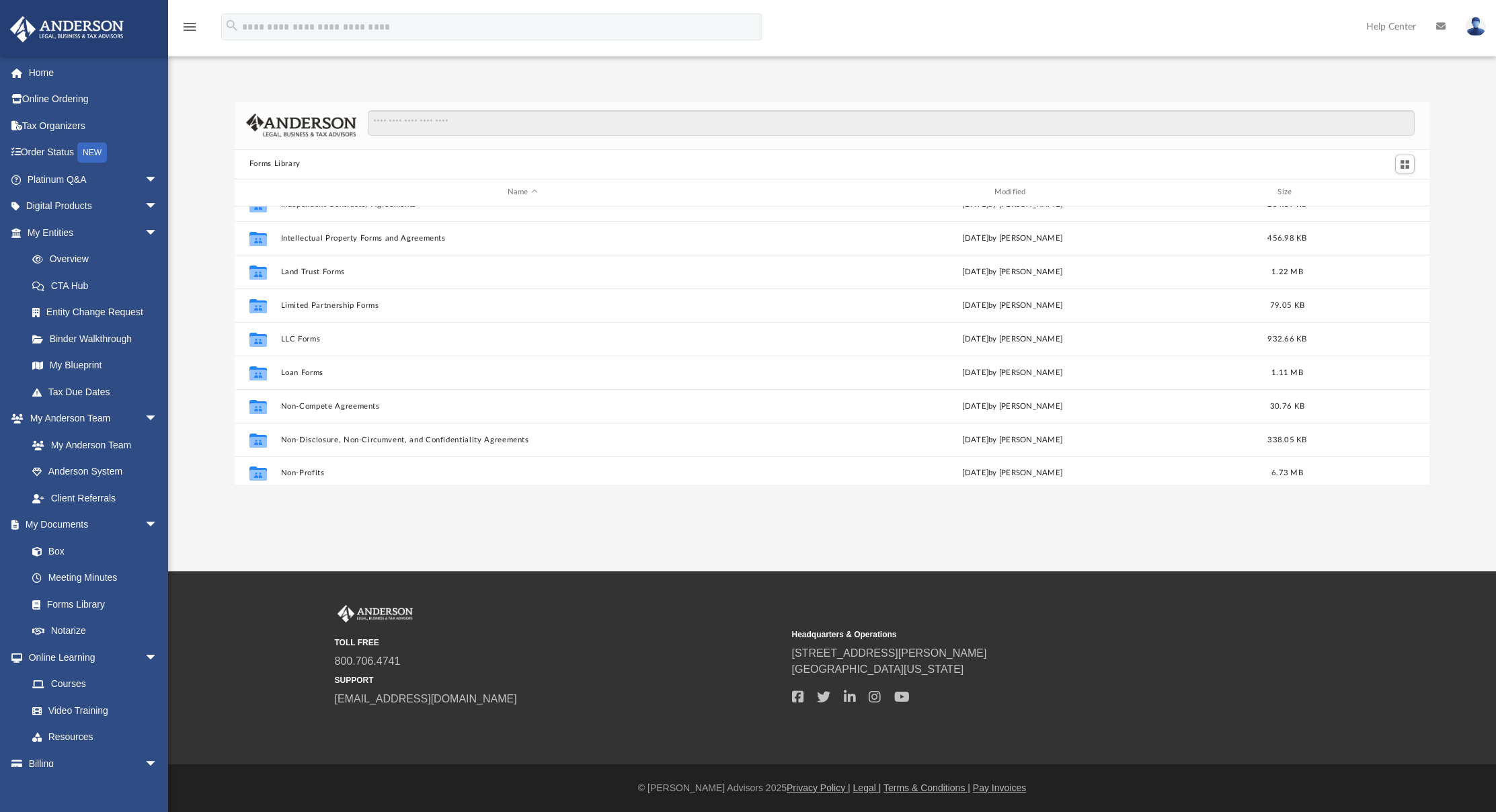
scroll to position [485, 0]
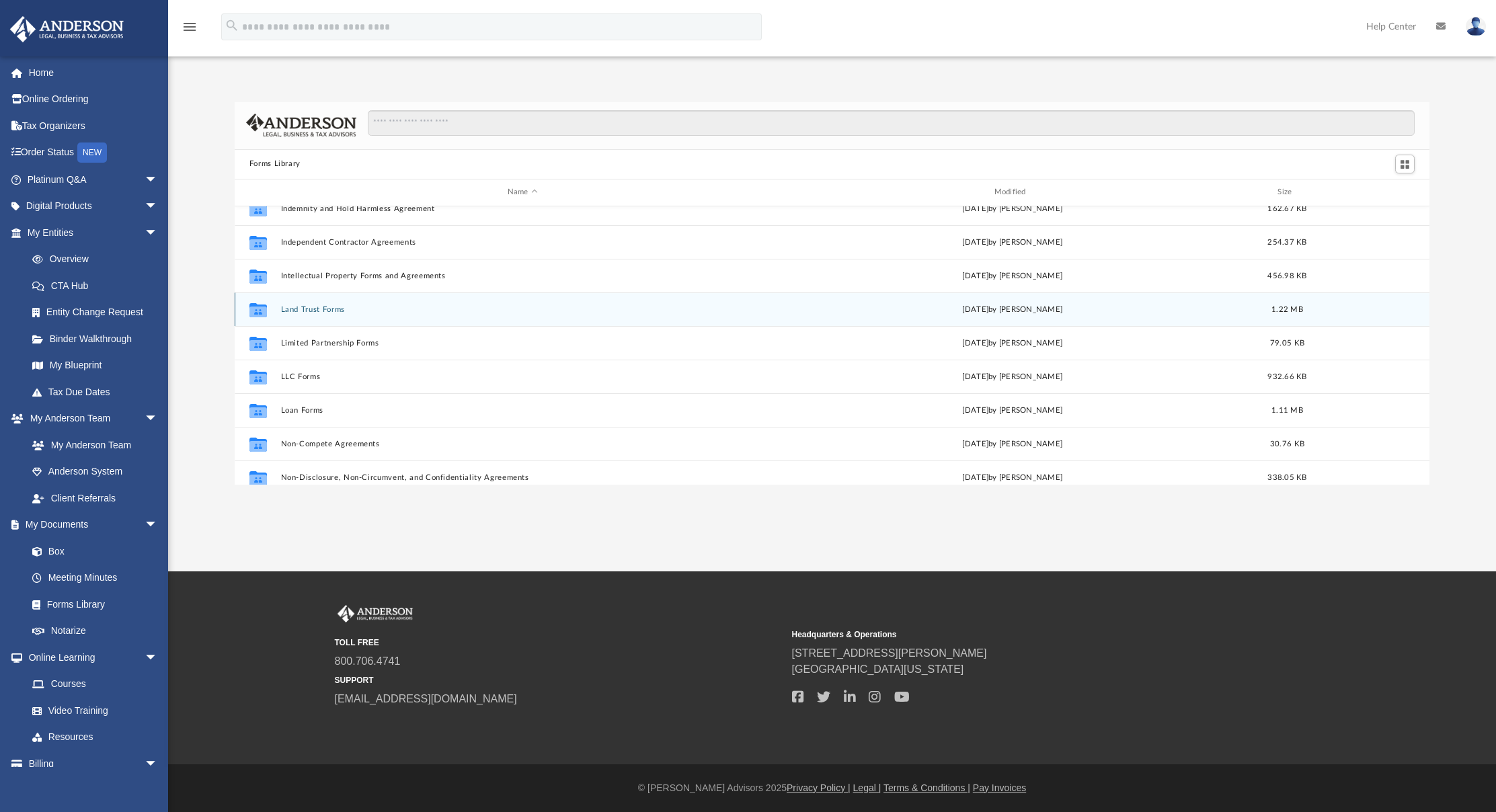
click at [267, 313] on icon "grid" at bounding box center [258, 311] width 18 height 10
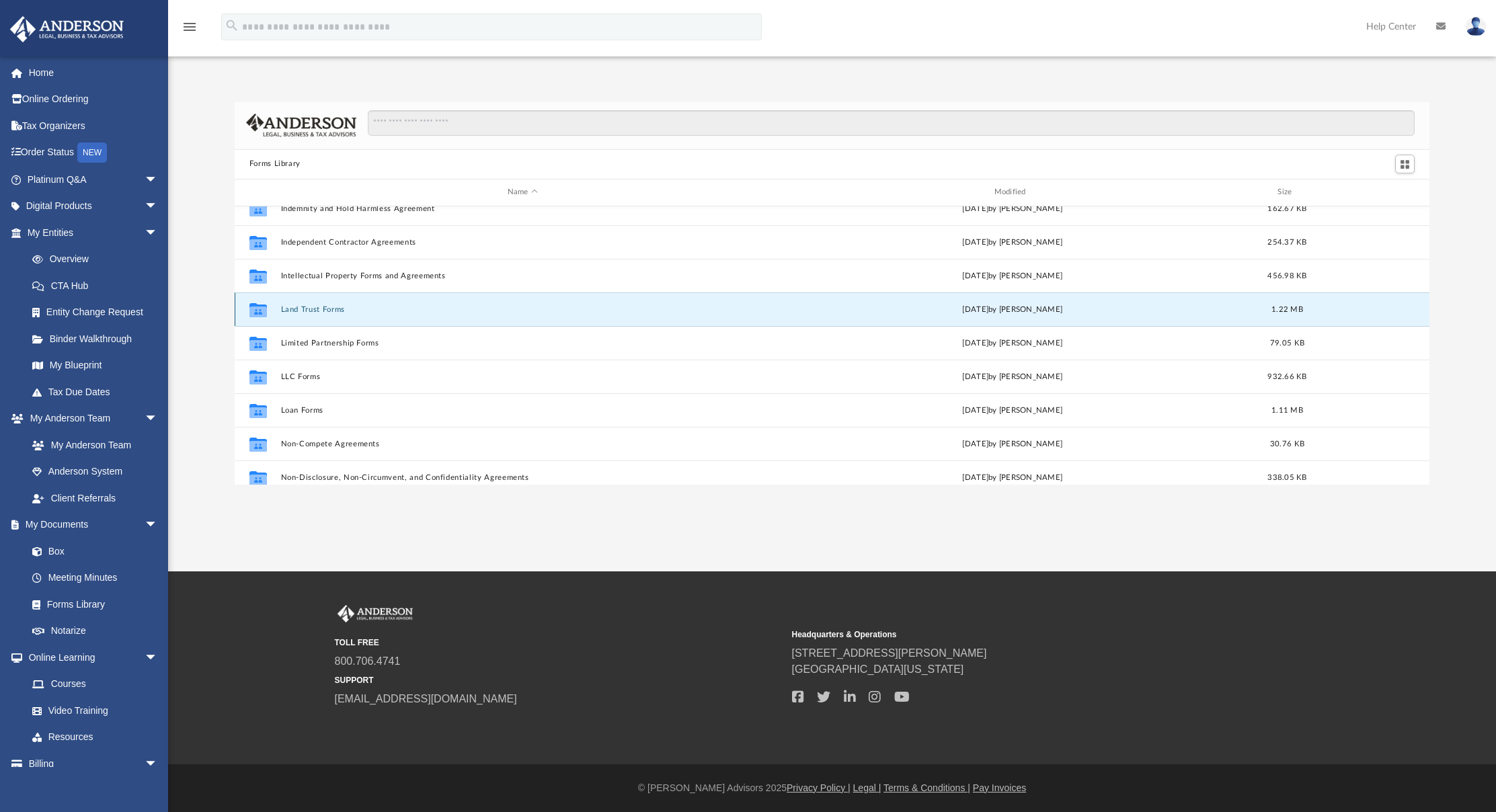
click at [293, 311] on button "Land Trust Forms" at bounding box center [523, 309] width 484 height 9
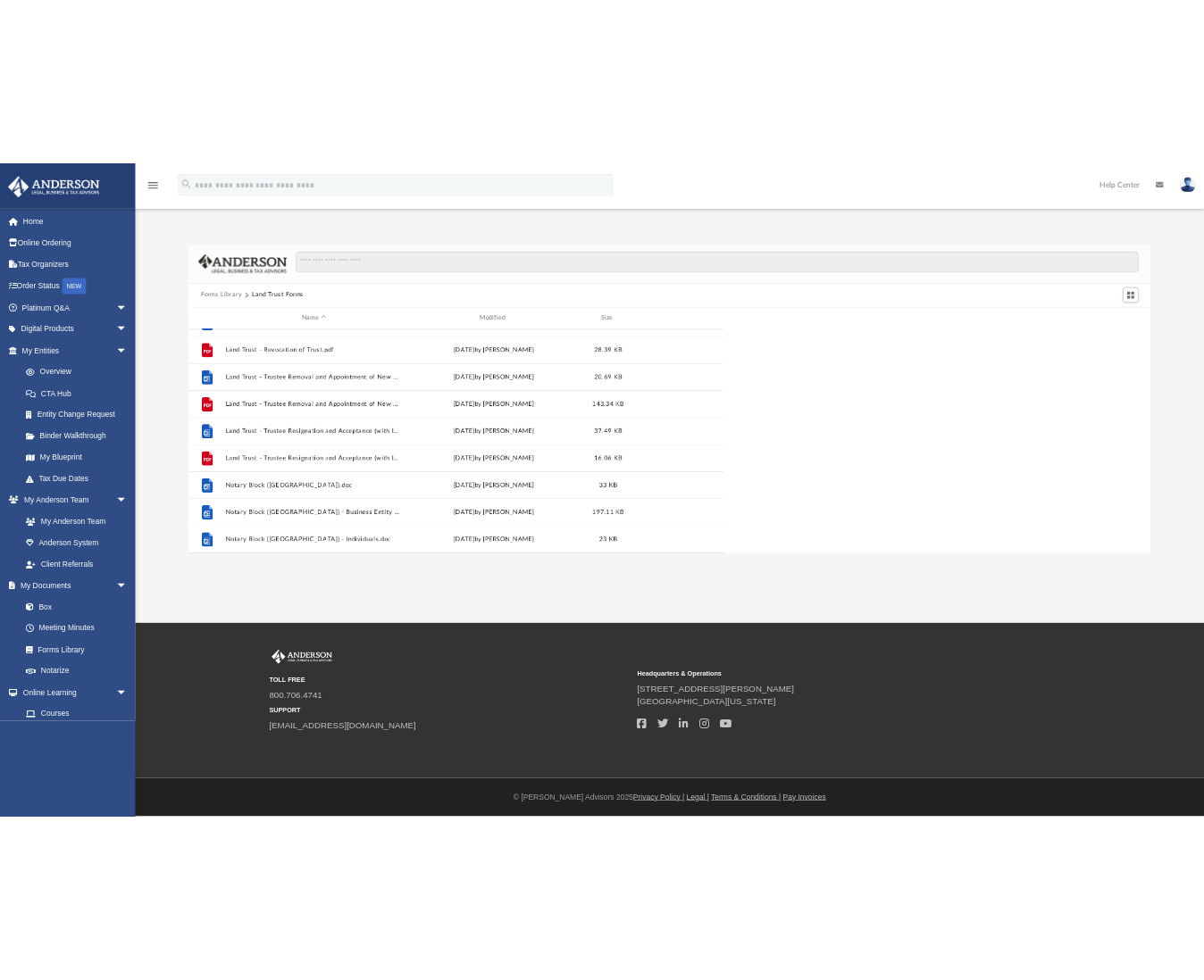
scroll to position [392, 869]
